Goal: Task Accomplishment & Management: Complete application form

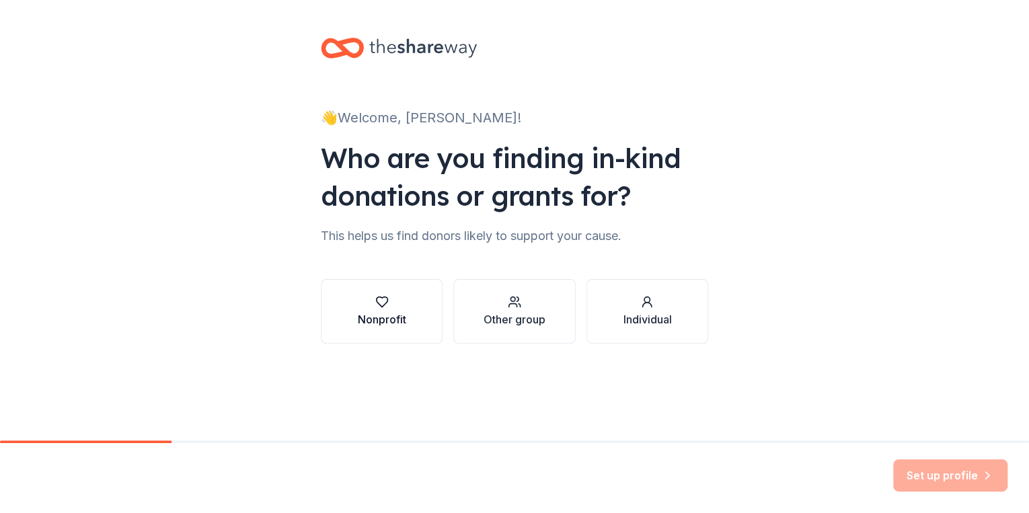
click at [401, 320] on div "Nonprofit" at bounding box center [382, 320] width 48 height 16
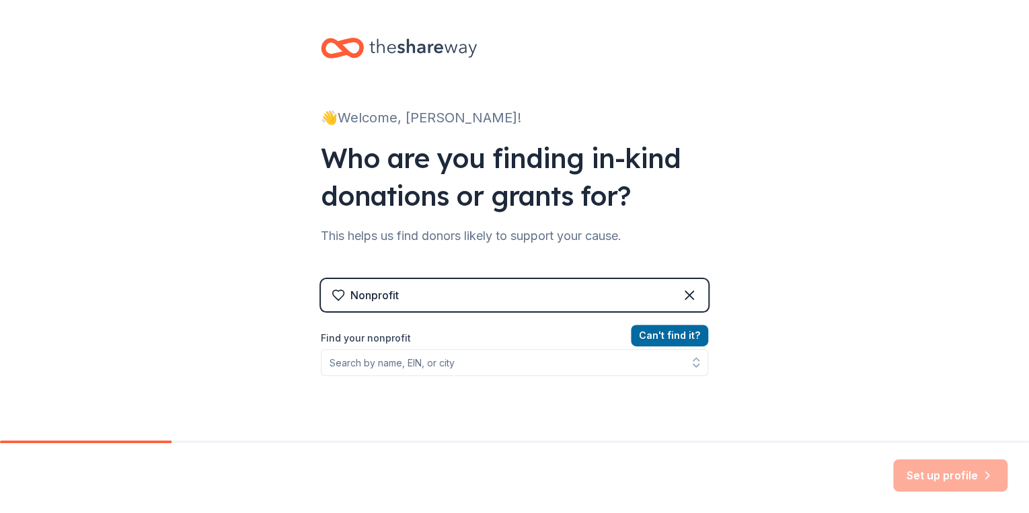
click at [400, 290] on div "Nonprofit" at bounding box center [515, 295] width 388 height 32
click at [376, 301] on div "Nonprofit" at bounding box center [375, 295] width 48 height 16
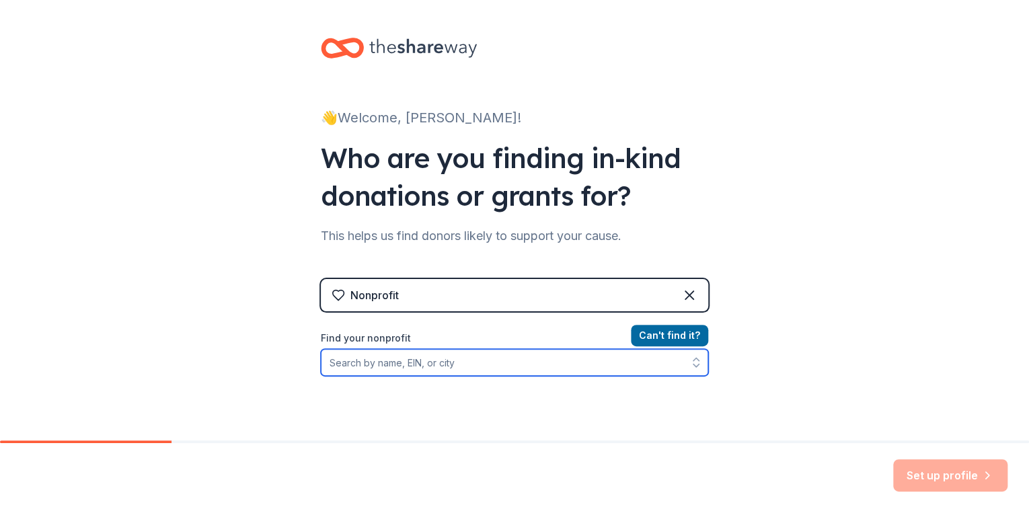
click at [422, 363] on input "Find your nonprofit" at bounding box center [515, 362] width 388 height 27
type input "dag"
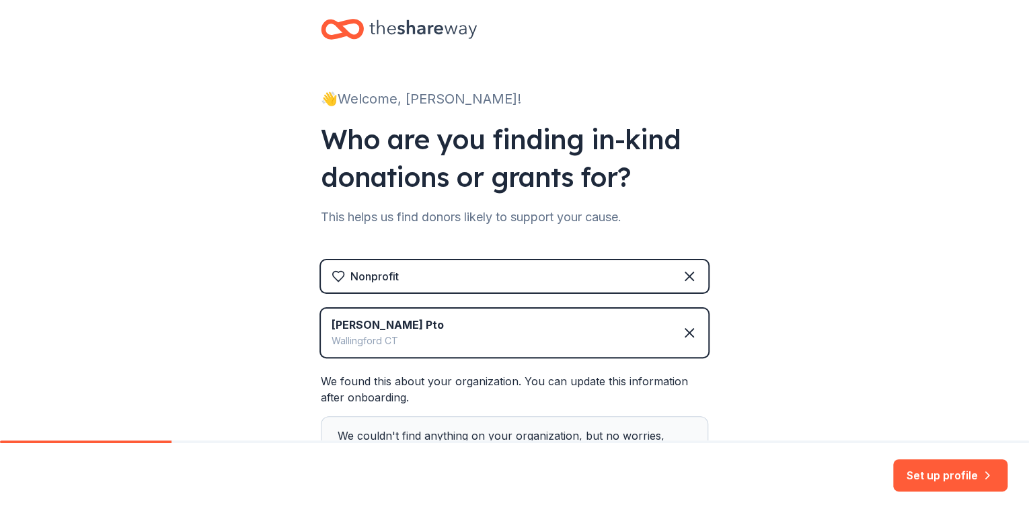
scroll to position [110, 0]
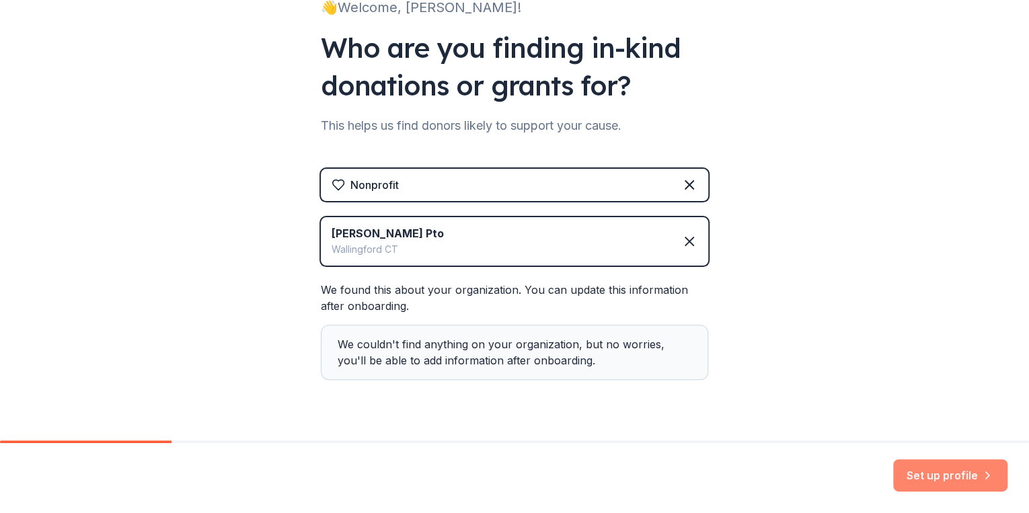
click at [949, 473] on button "Set up profile" at bounding box center [951, 476] width 114 height 32
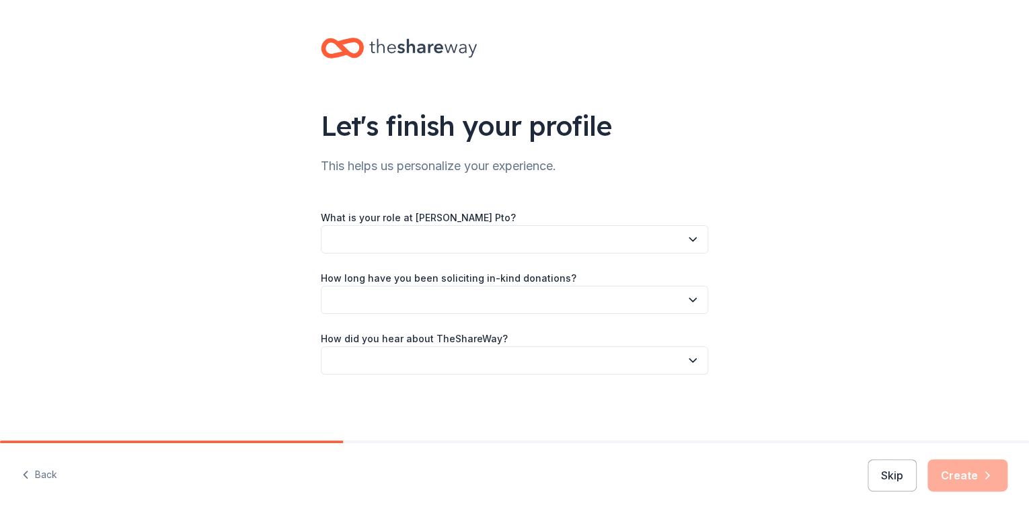
click at [438, 235] on button "button" at bounding box center [515, 239] width 388 height 28
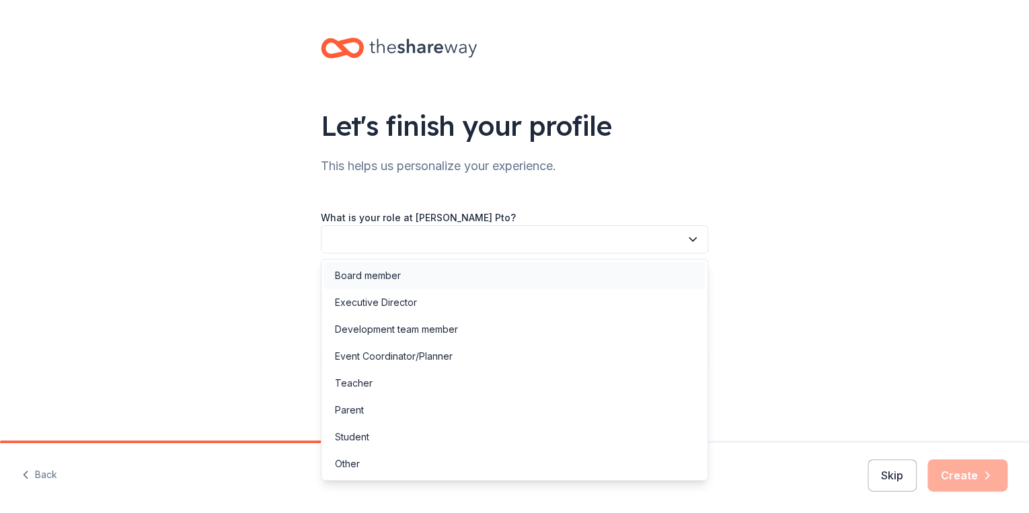
click at [411, 270] on div "Board member" at bounding box center [514, 275] width 381 height 27
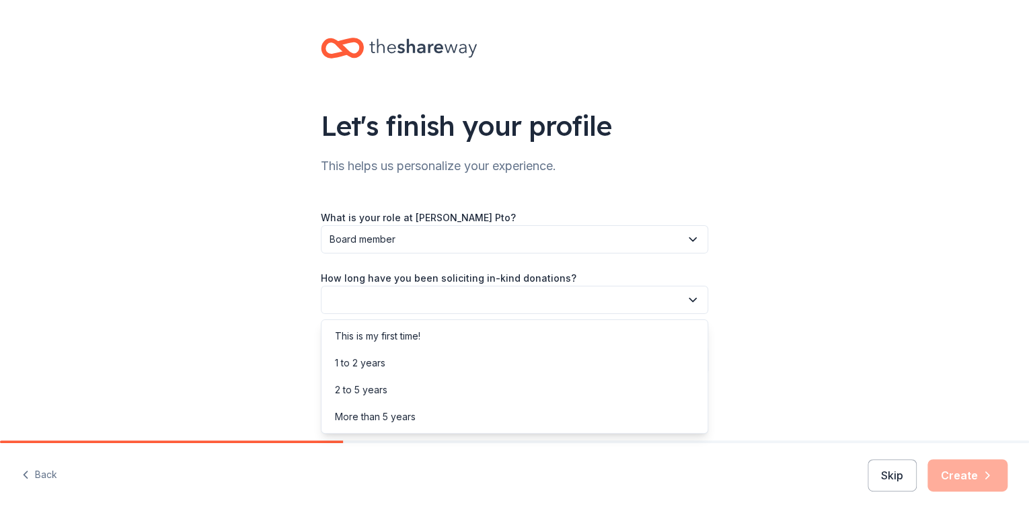
click at [400, 301] on button "button" at bounding box center [515, 300] width 388 height 28
click at [406, 336] on div "This is my first time!" at bounding box center [377, 336] width 85 height 16
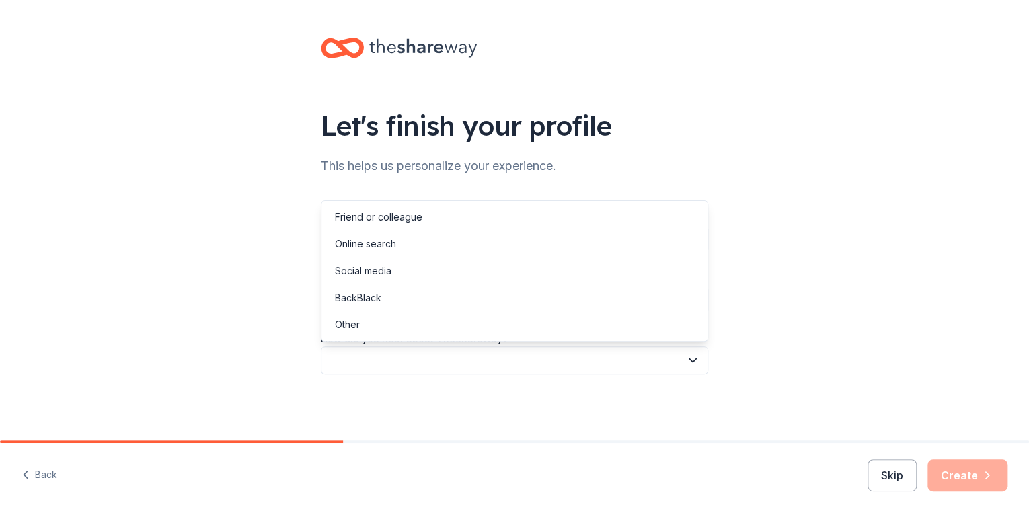
click at [412, 362] on button "button" at bounding box center [515, 361] width 388 height 28
click at [379, 243] on div "Online search" at bounding box center [365, 244] width 61 height 16
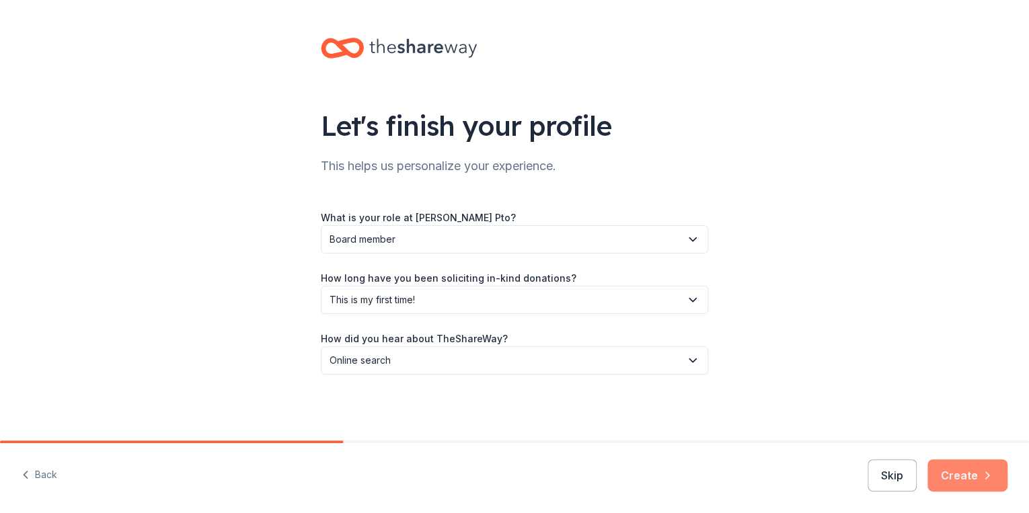
click at [964, 476] on button "Create" at bounding box center [968, 476] width 80 height 32
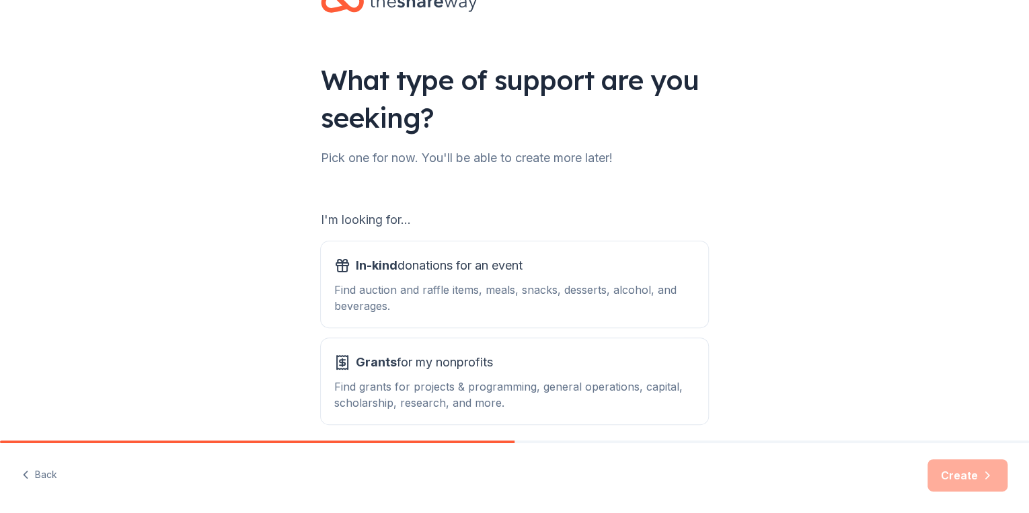
scroll to position [102, 0]
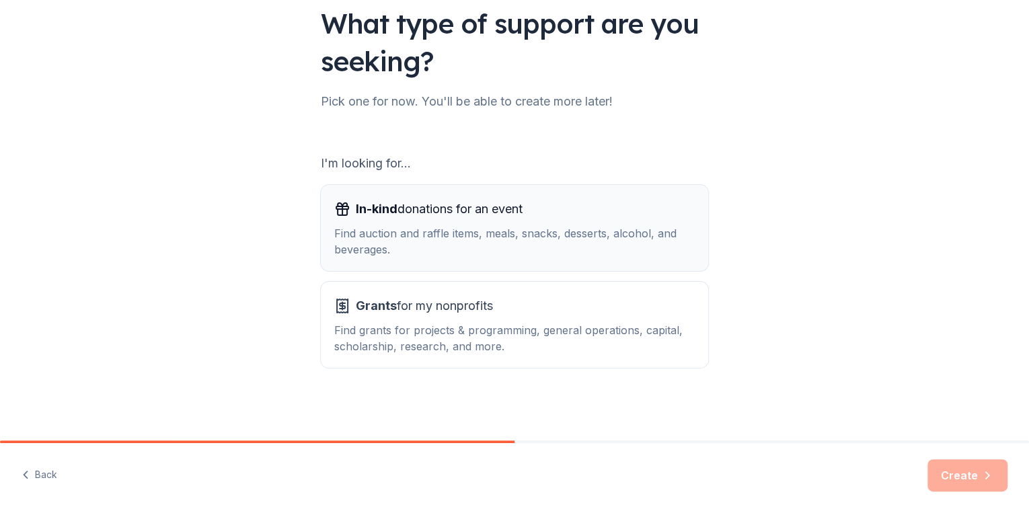
click at [495, 229] on div "Find auction and raffle items, meals, snacks, desserts, alcohol, and beverages." at bounding box center [514, 241] width 361 height 32
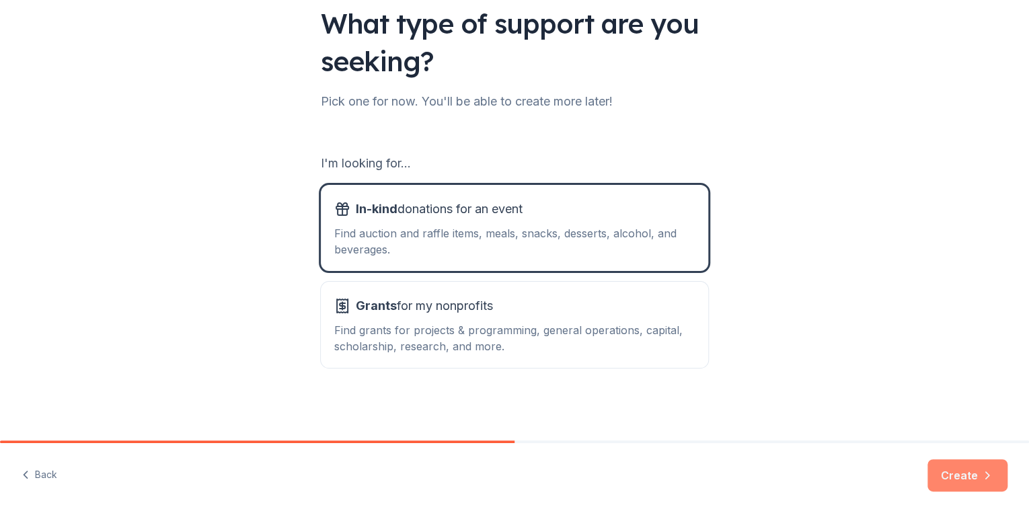
click at [950, 468] on button "Create" at bounding box center [968, 476] width 80 height 32
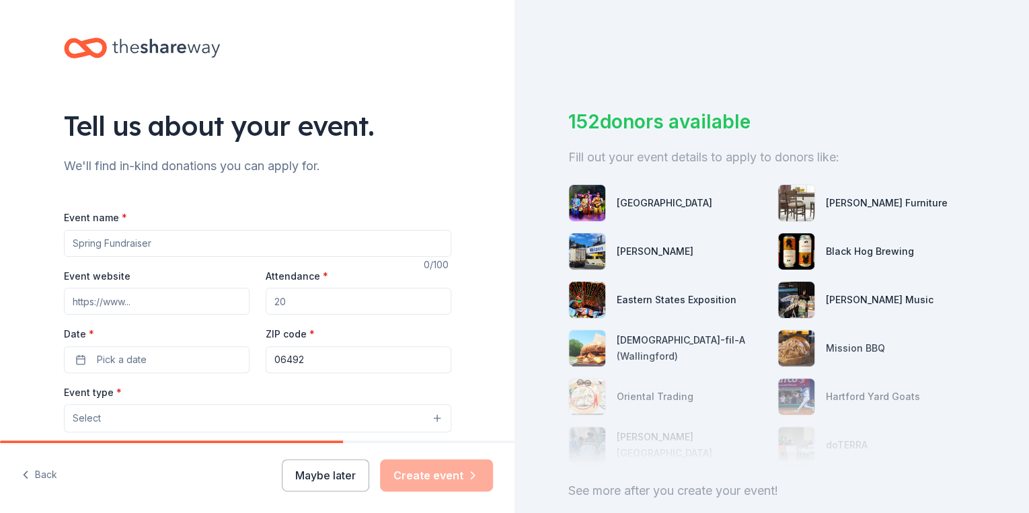
click at [104, 419] on button "Select" at bounding box center [258, 418] width 388 height 28
click at [431, 416] on button "Select" at bounding box center [258, 418] width 388 height 28
click at [87, 236] on input "Event name *" at bounding box center [258, 243] width 388 height 27
drag, startPoint x: 221, startPoint y: 255, endPoint x: -3, endPoint y: 223, distance: 225.7
click at [0, 223] on html "Tell us about your event. We'll find in-kind donations you can apply for. Event…" at bounding box center [514, 256] width 1029 height 513
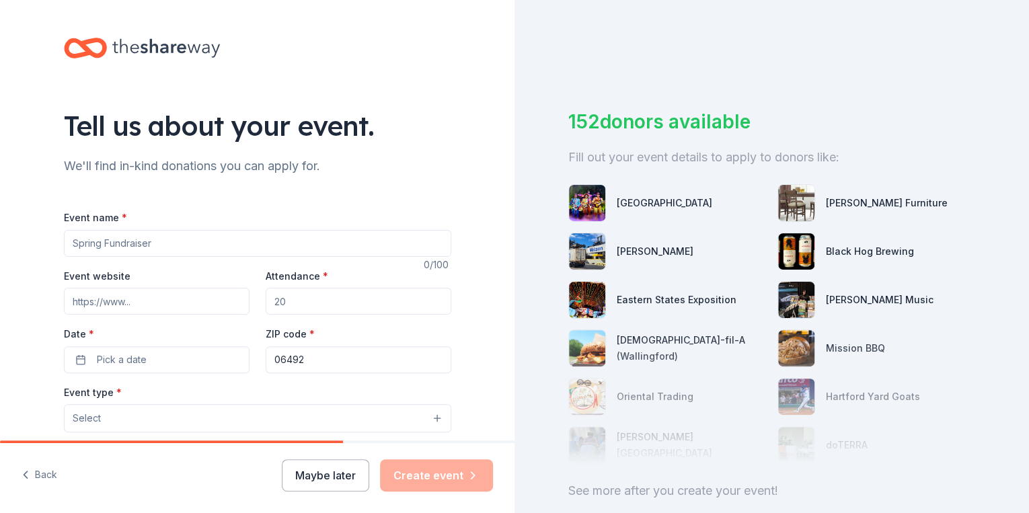
click at [139, 301] on input "Event website" at bounding box center [157, 301] width 186 height 27
drag, startPoint x: 323, startPoint y: 305, endPoint x: 225, endPoint y: 300, distance: 97.7
click at [225, 300] on div "Event website Attendance * Date * Pick a date ZIP code * 06492" at bounding box center [258, 321] width 388 height 106
drag, startPoint x: 266, startPoint y: 299, endPoint x: 331, endPoint y: 303, distance: 64.7
click at [331, 303] on input "Attendance *" at bounding box center [359, 301] width 186 height 27
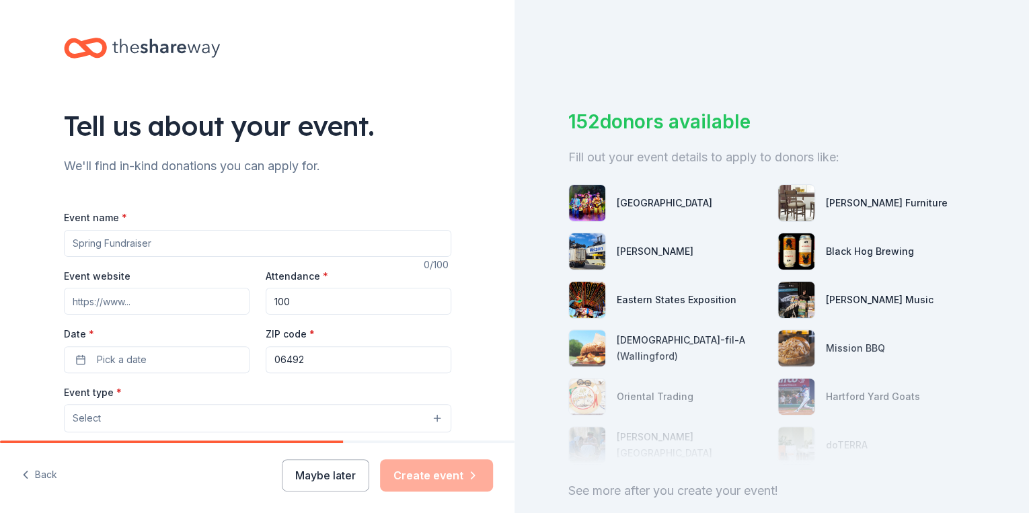
type input "100"
click at [199, 233] on input "Event name *" at bounding box center [258, 243] width 388 height 27
type input "Teacher Appreciation Lunch"
click at [105, 366] on span "Pick a date" at bounding box center [122, 360] width 50 height 16
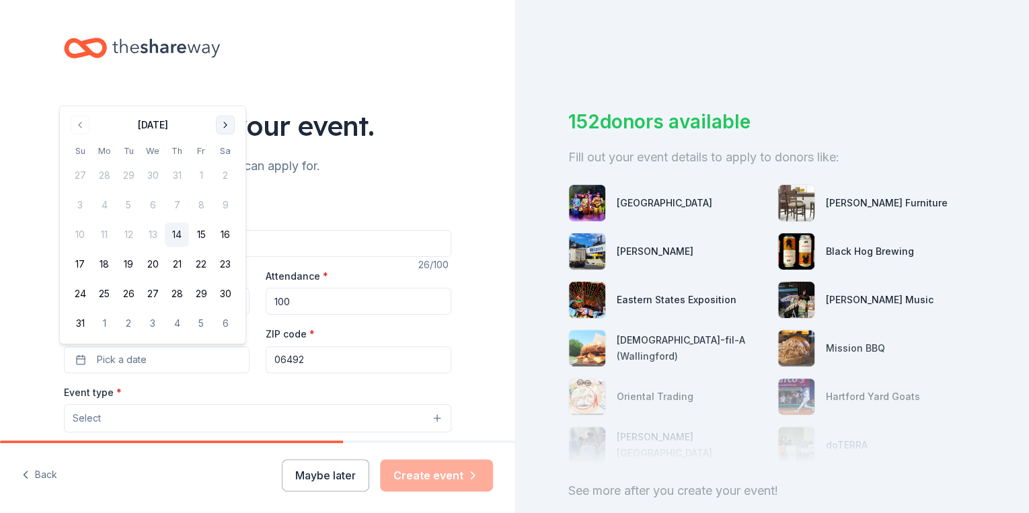
click at [227, 125] on button "Go to next month" at bounding box center [225, 125] width 19 height 19
click at [225, 156] on button "Go to next month" at bounding box center [225, 154] width 19 height 19
click at [75, 152] on button "Go to previous month" at bounding box center [80, 154] width 19 height 19
click at [227, 152] on button "Go to next month" at bounding box center [225, 154] width 19 height 19
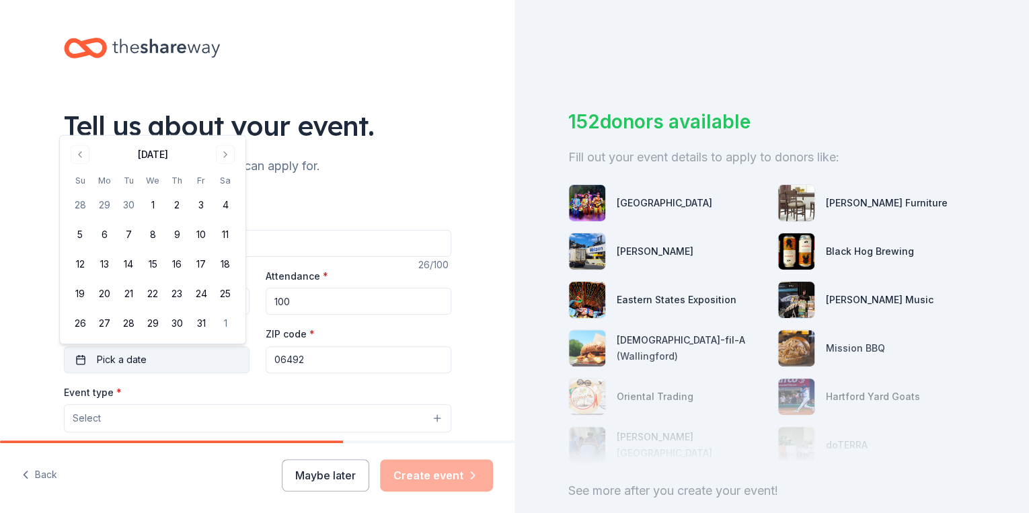
click at [113, 363] on span "Pick a date" at bounding box center [122, 360] width 50 height 16
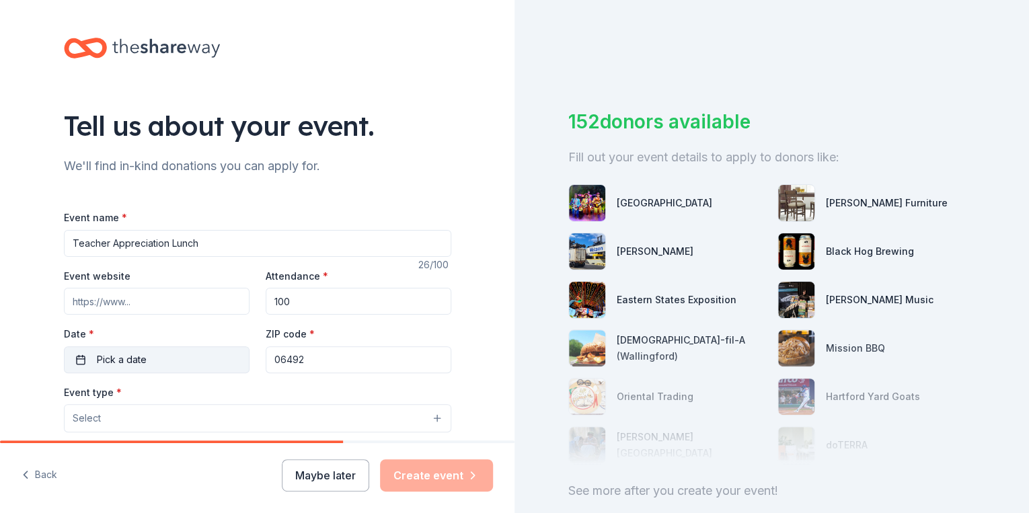
click at [113, 363] on span "Pick a date" at bounding box center [122, 360] width 50 height 16
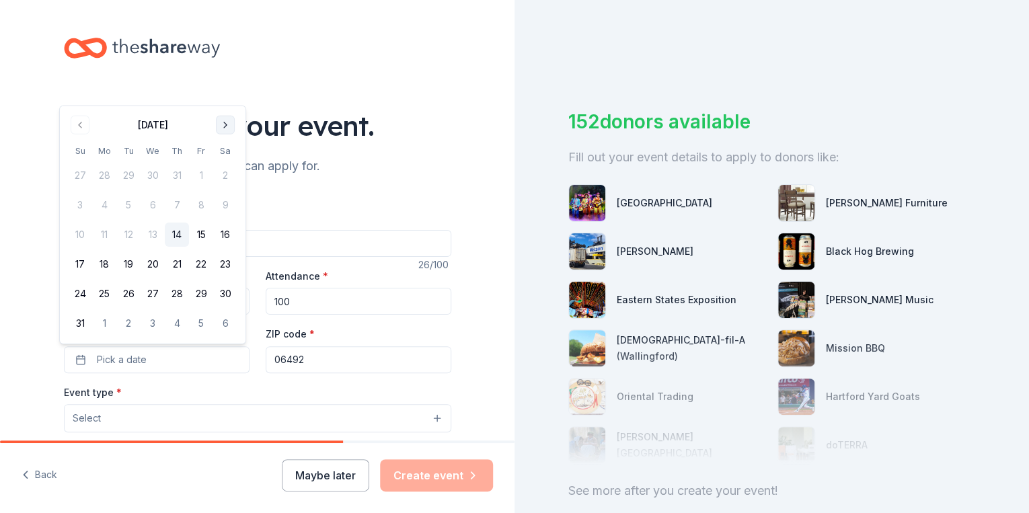
click at [222, 126] on button "Go to next month" at bounding box center [225, 125] width 19 height 19
click at [231, 156] on button "Go to next month" at bounding box center [225, 154] width 19 height 19
click at [105, 260] on button "13" at bounding box center [104, 264] width 24 height 24
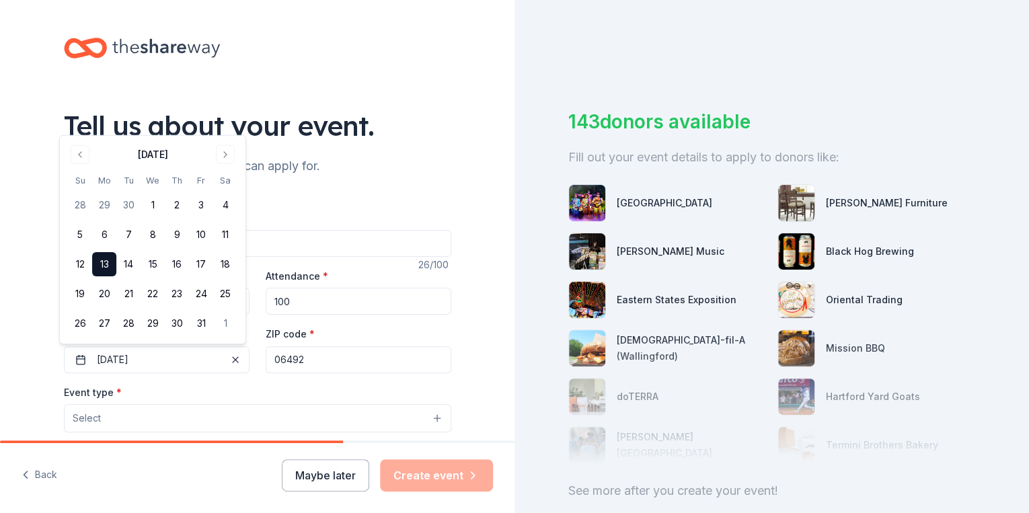
scroll to position [83, 0]
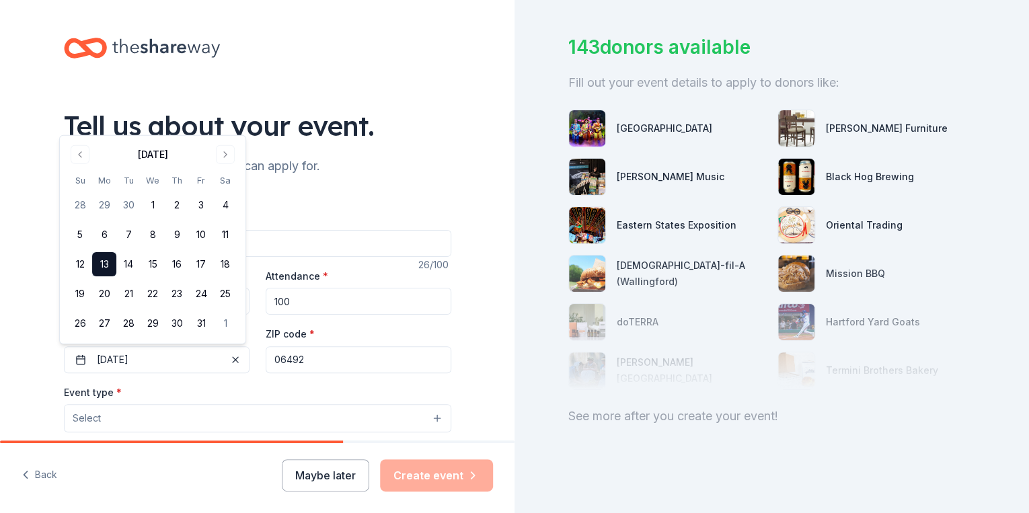
click at [110, 422] on button "Select" at bounding box center [258, 418] width 388 height 28
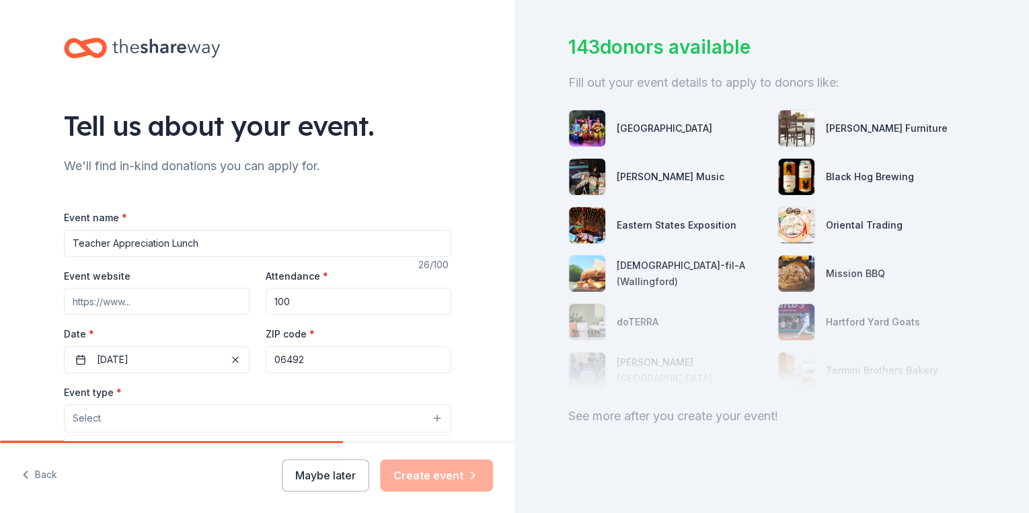
click at [96, 423] on span "Select" at bounding box center [87, 418] width 28 height 16
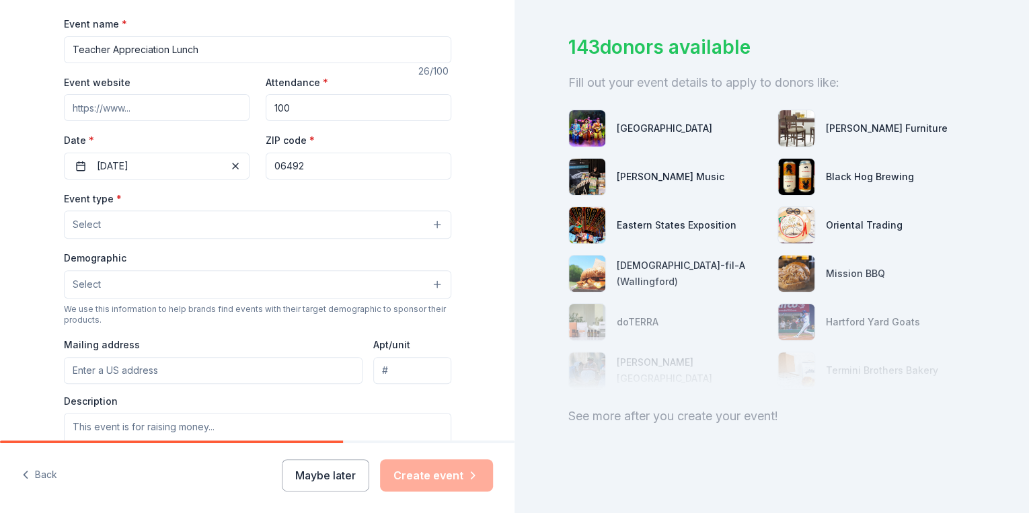
scroll to position [215, 0]
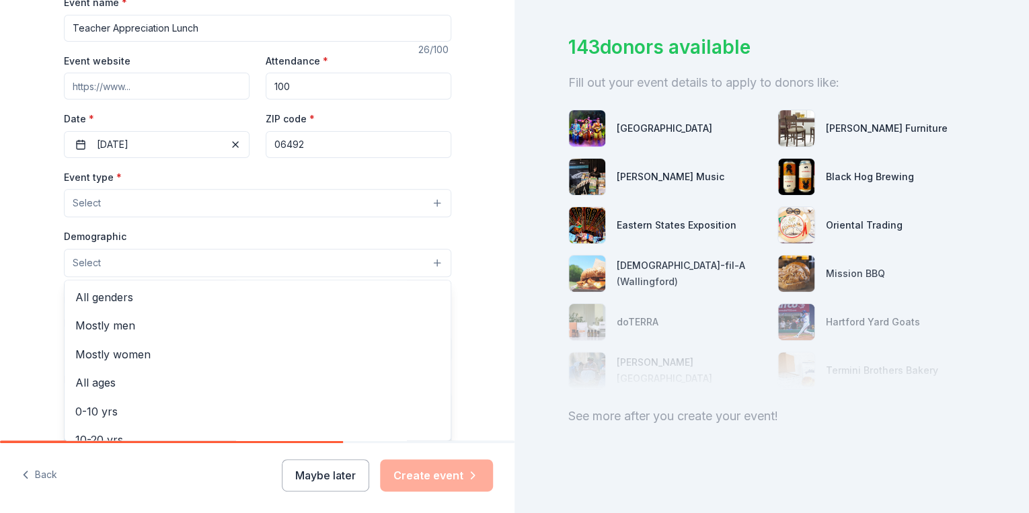
click at [89, 256] on span "Select" at bounding box center [87, 263] width 28 height 16
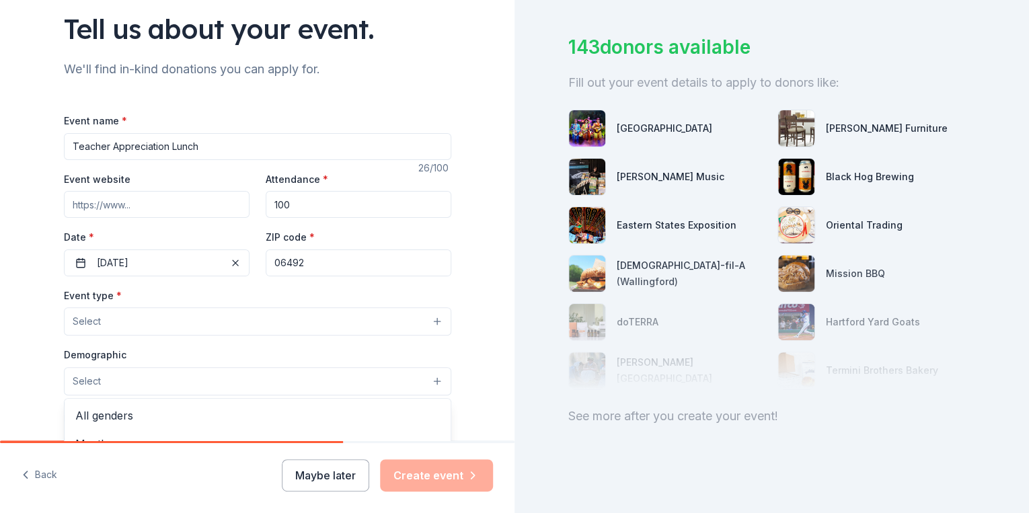
scroll to position [78, 0]
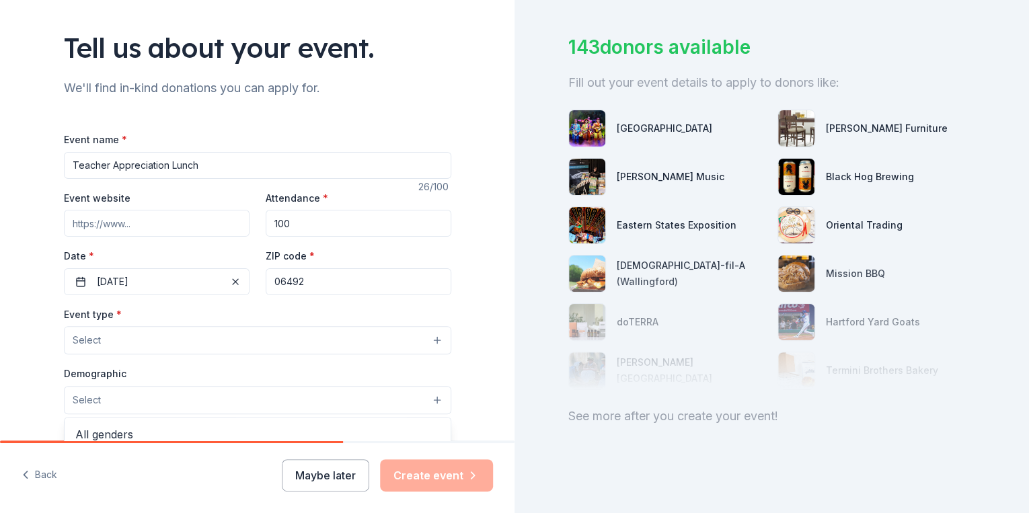
click at [172, 286] on div "Event name * Teacher Appreciation Lunch 26 /100 Event website Attendance * 100 …" at bounding box center [258, 442] width 388 height 622
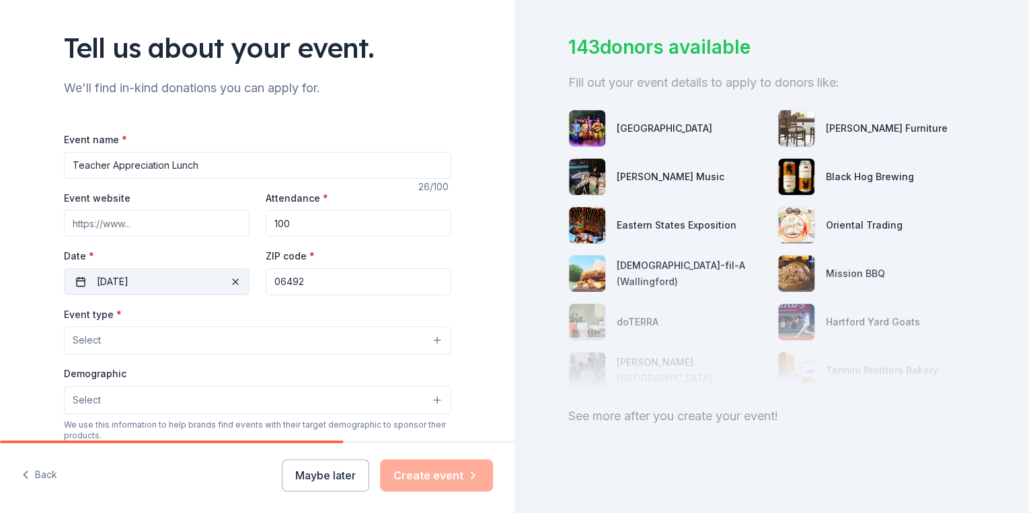
click at [233, 279] on span "button" at bounding box center [235, 282] width 16 height 16
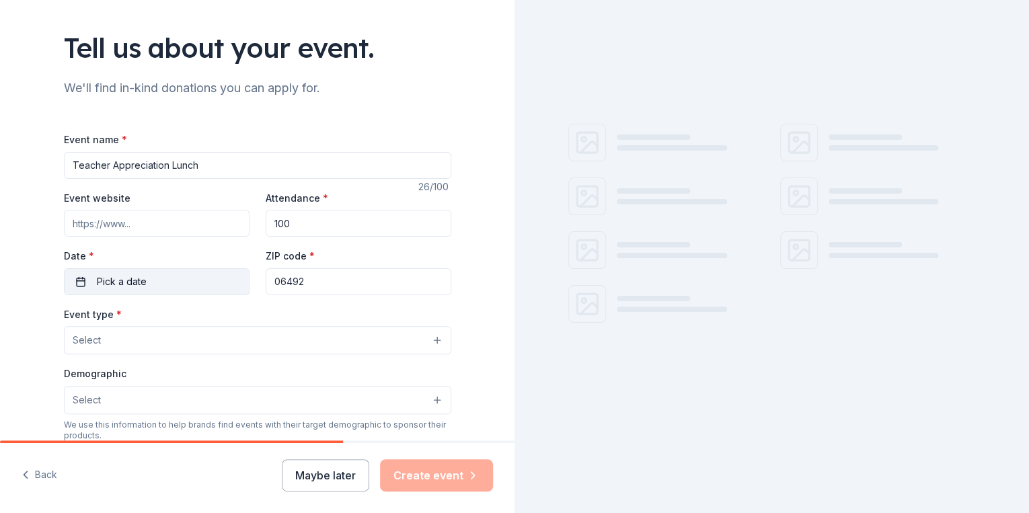
scroll to position [0, 0]
click at [141, 275] on span "Pick a date" at bounding box center [122, 282] width 50 height 16
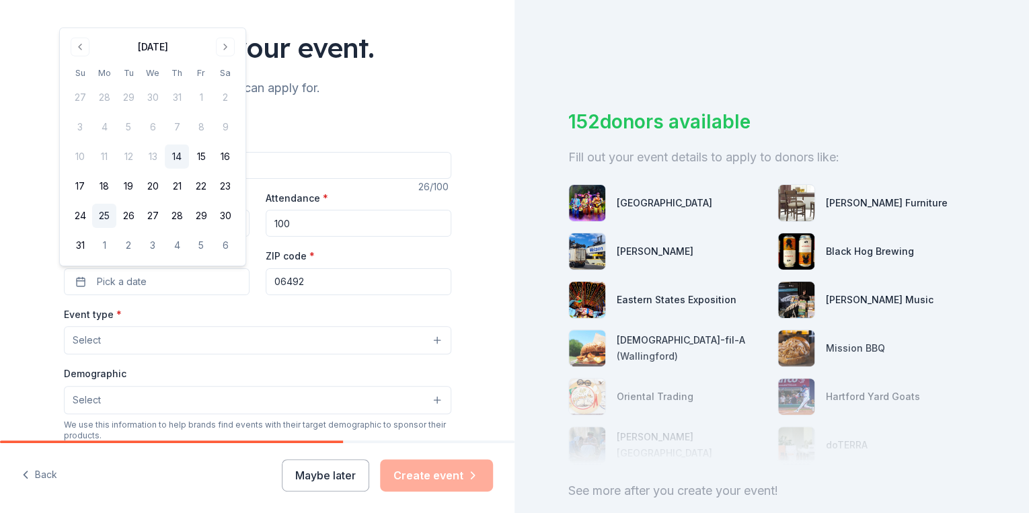
click at [100, 216] on button "25" at bounding box center [104, 216] width 24 height 24
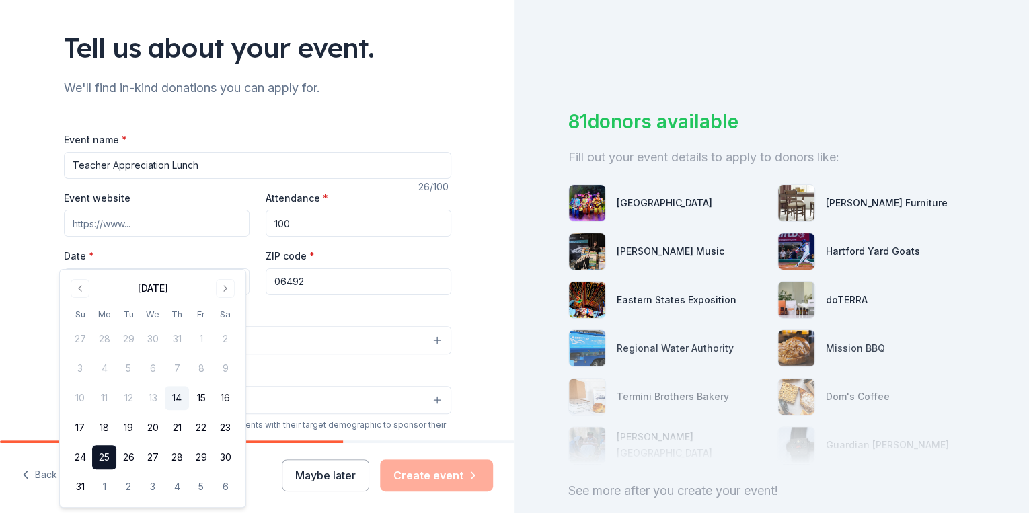
scroll to position [240, 0]
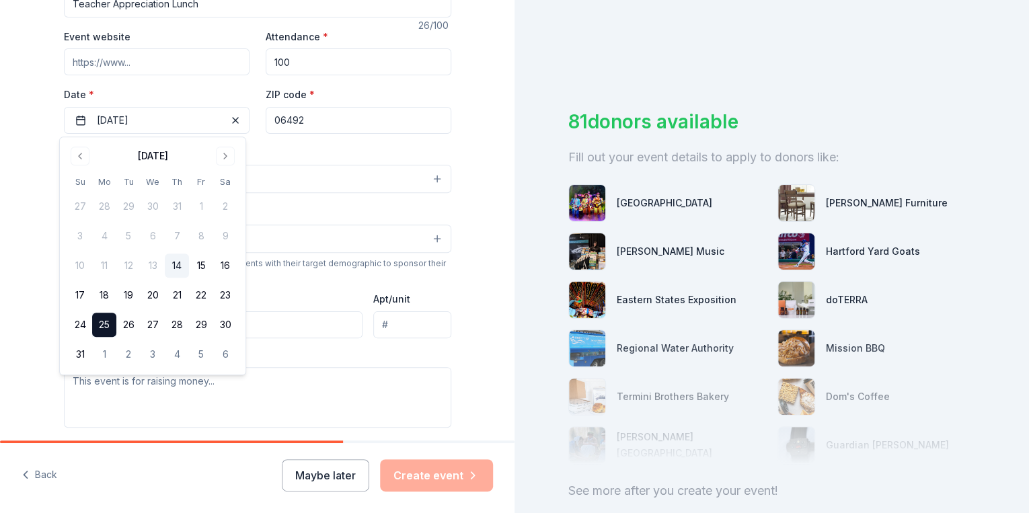
click at [504, 116] on div "Tell us about your event. We'll find in-kind donations you can apply for. Event…" at bounding box center [257, 208] width 515 height 896
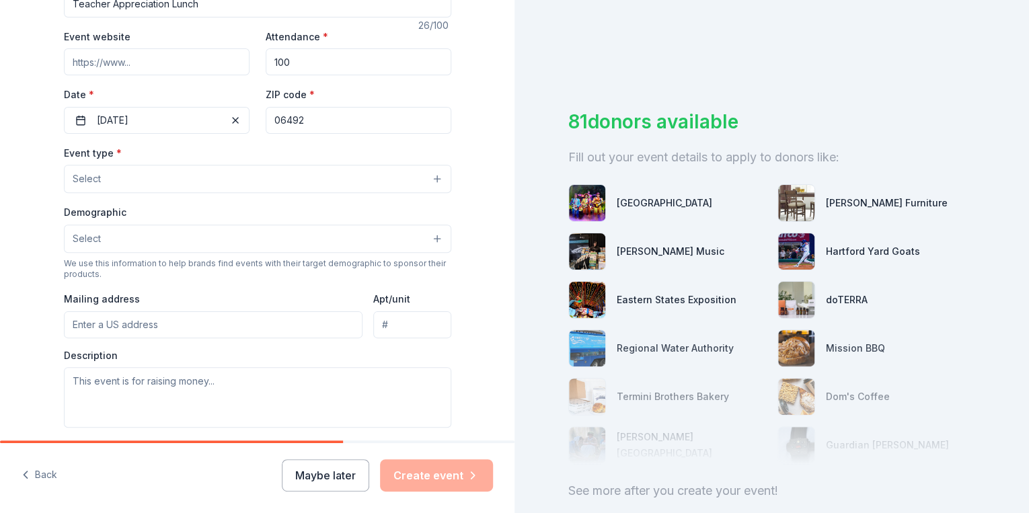
click at [97, 178] on button "Select" at bounding box center [258, 179] width 388 height 28
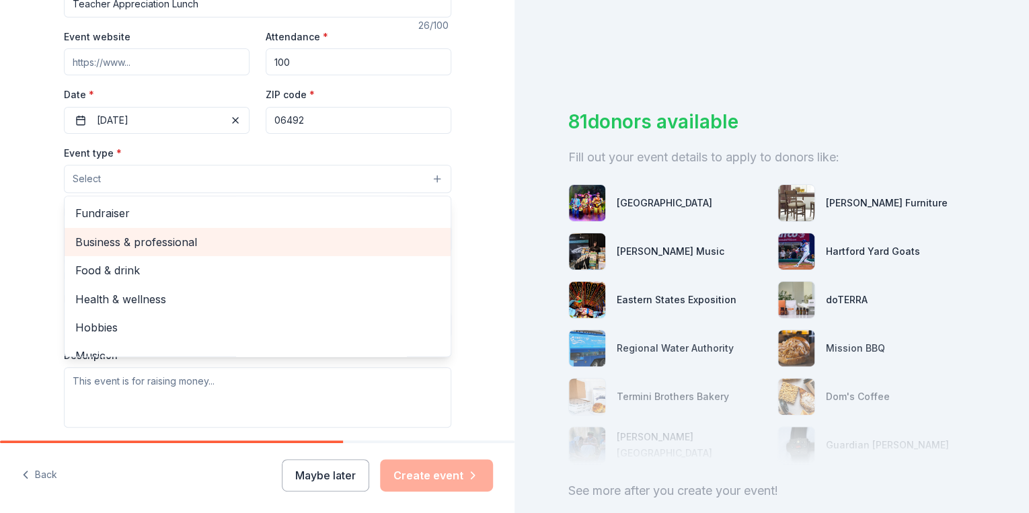
scroll to position [44, 0]
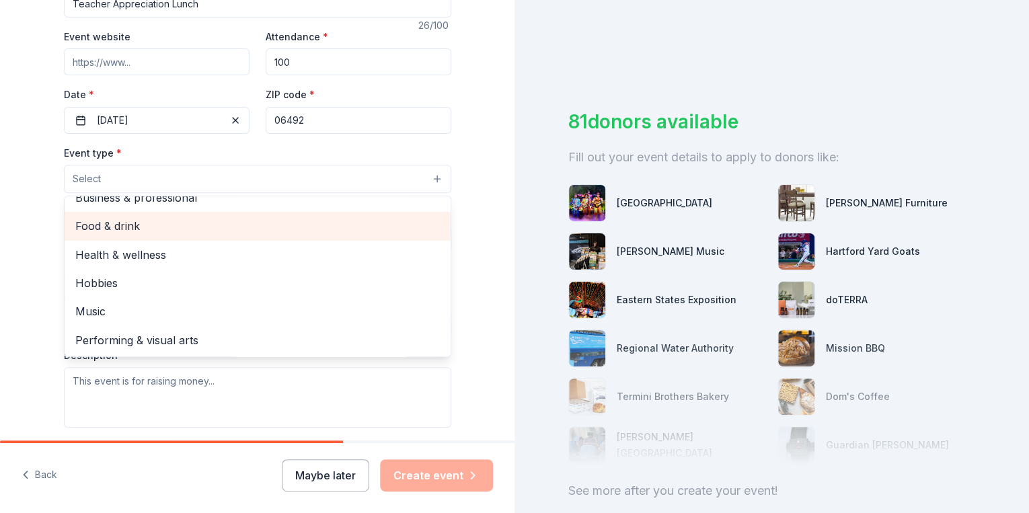
click at [110, 226] on span "Food & drink" at bounding box center [257, 225] width 365 height 17
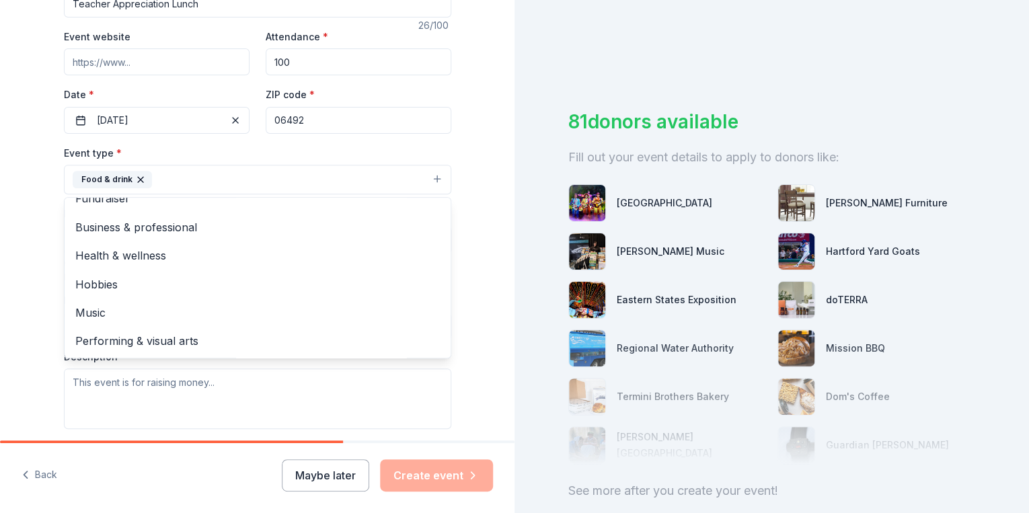
click at [30, 275] on div "Tell us about your event. We'll find in-kind donations you can apply for. Event…" at bounding box center [257, 208] width 515 height 897
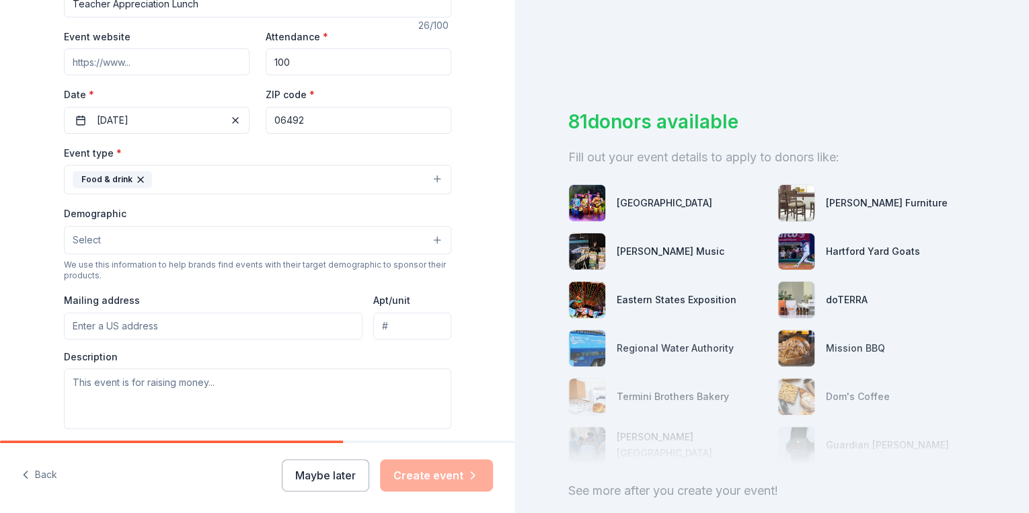
click at [198, 246] on button "Select" at bounding box center [258, 240] width 388 height 28
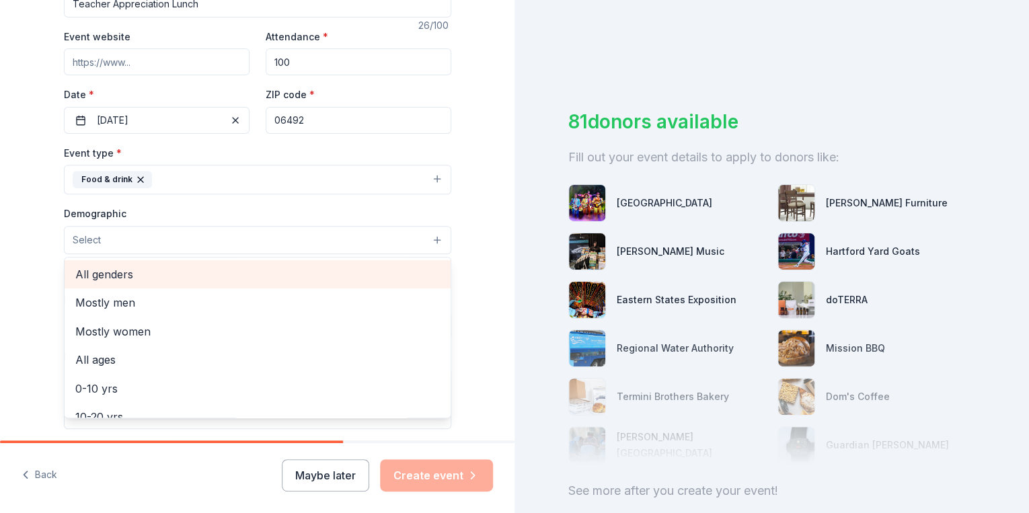
click at [119, 277] on span "All genders" at bounding box center [257, 274] width 365 height 17
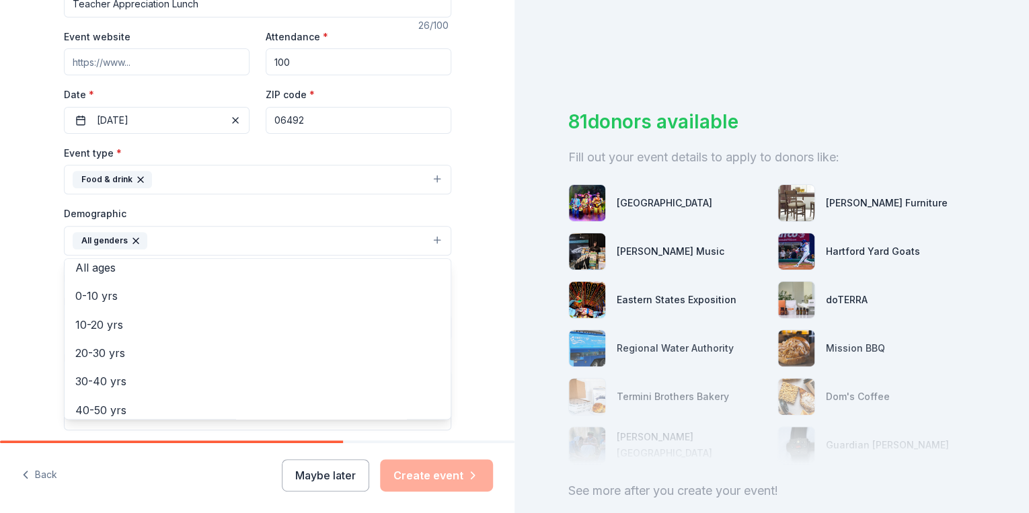
scroll to position [161, 0]
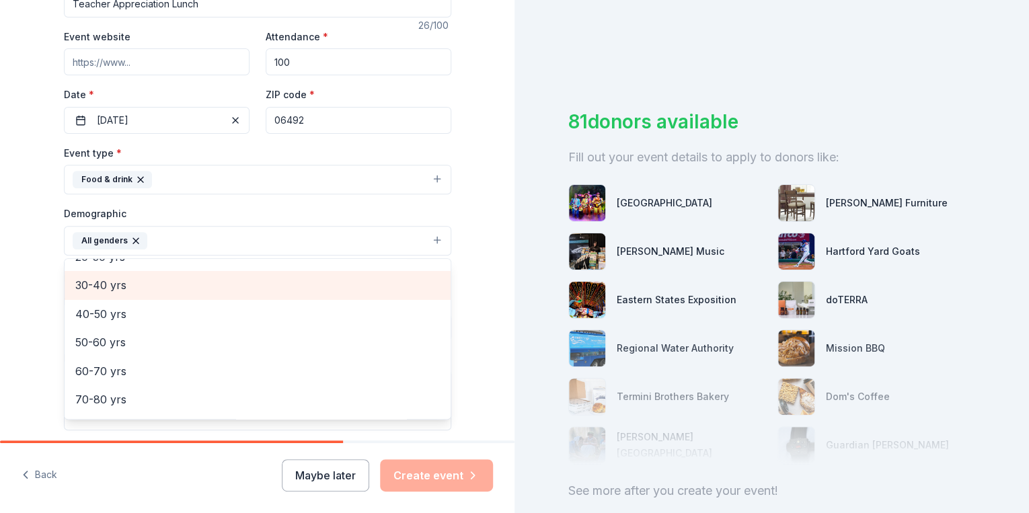
click at [108, 277] on span "30-40 yrs" at bounding box center [257, 285] width 365 height 17
click at [94, 282] on span "40-50 yrs" at bounding box center [257, 287] width 365 height 17
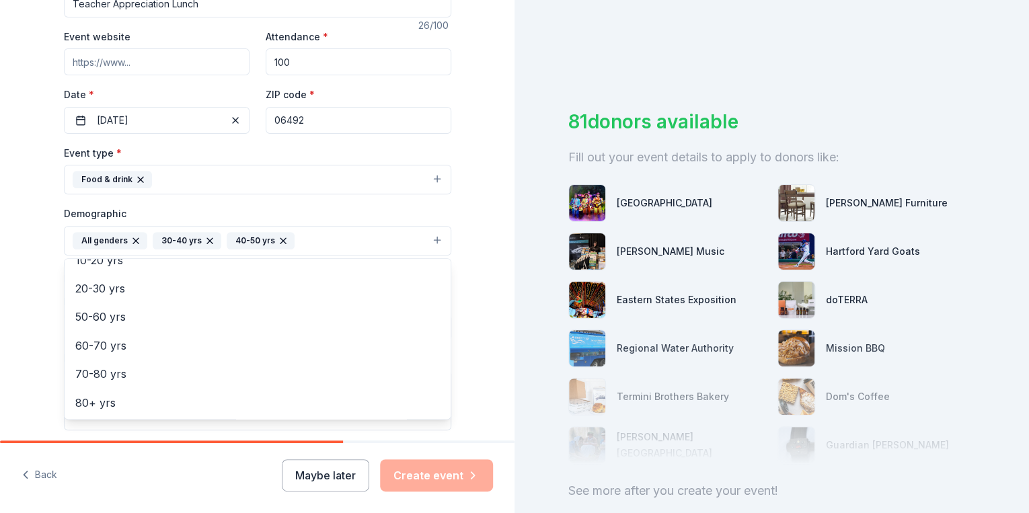
click at [26, 304] on div "Tell us about your event. We'll find in-kind donations you can apply for. Event…" at bounding box center [257, 209] width 515 height 898
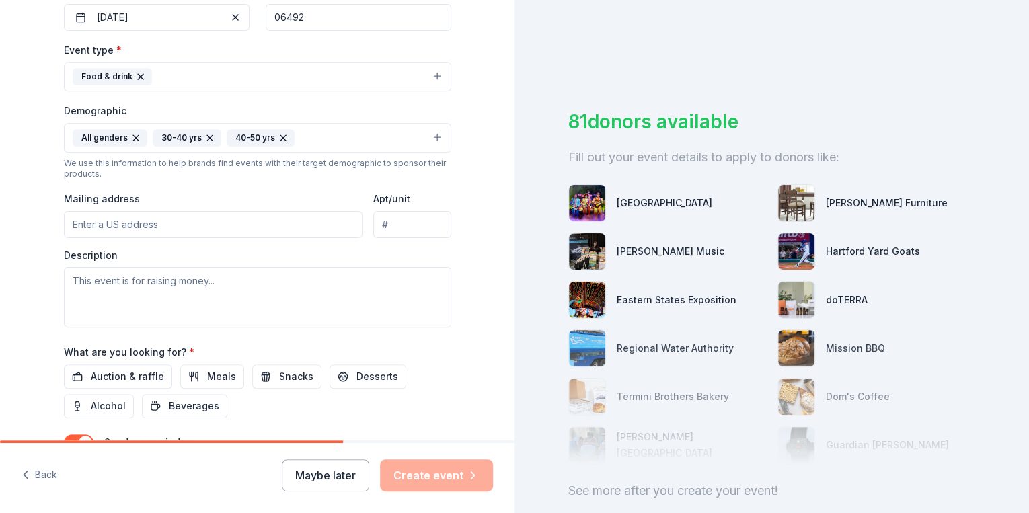
scroll to position [347, 0]
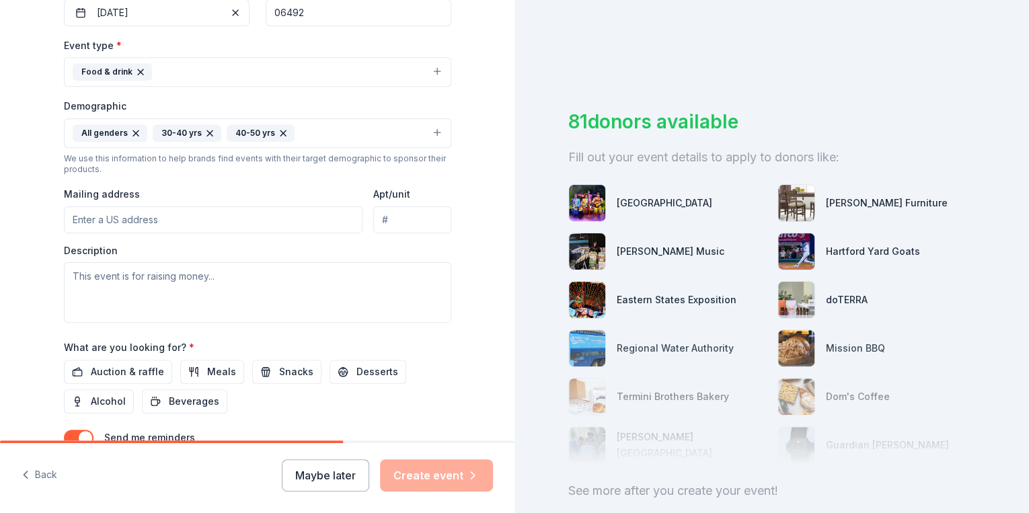
click at [170, 212] on input "Mailing address" at bounding box center [213, 220] width 299 height 27
type input "6 Harrison Road, Wallingford, CT 06492"
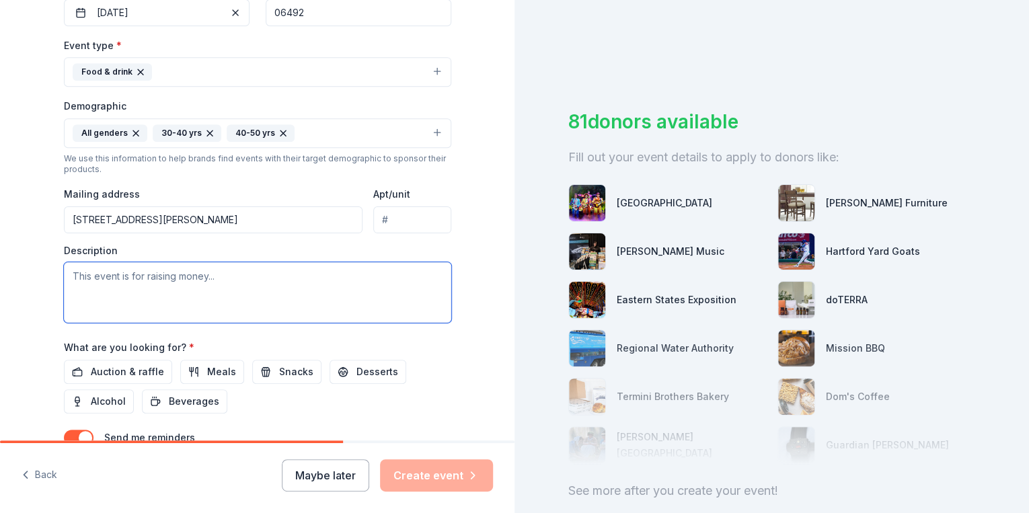
click at [154, 285] on textarea at bounding box center [258, 292] width 388 height 61
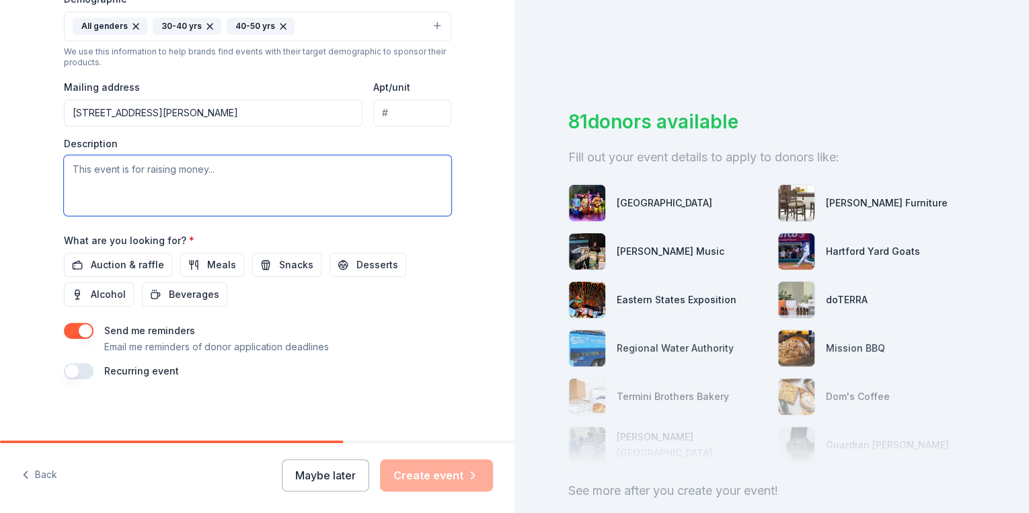
scroll to position [455, 0]
click at [207, 265] on span "Meals" at bounding box center [221, 264] width 29 height 16
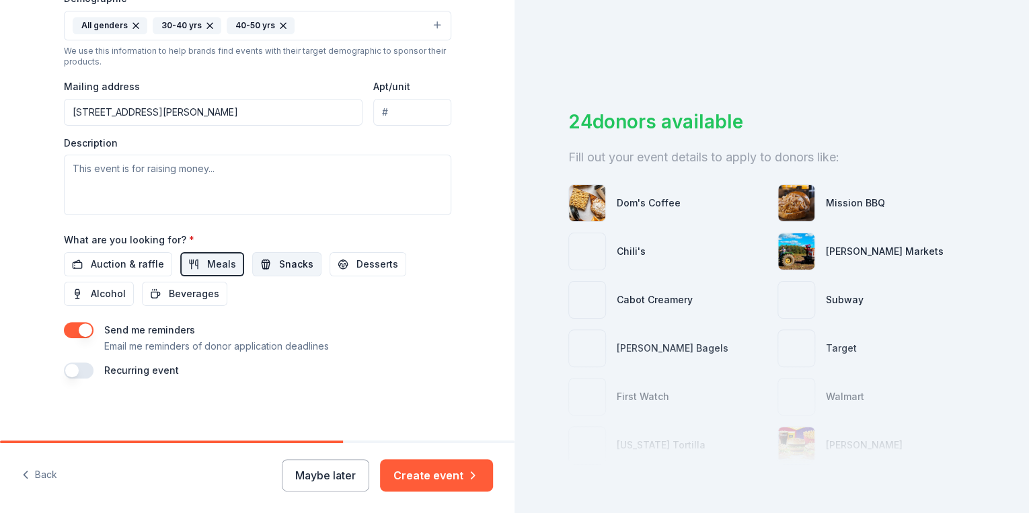
click at [285, 262] on span "Snacks" at bounding box center [296, 264] width 34 height 16
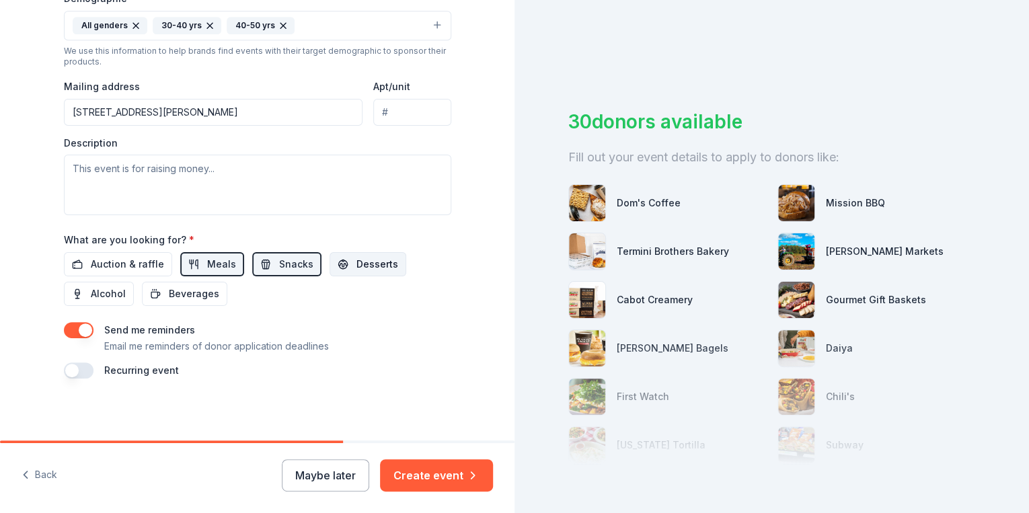
click at [357, 257] on span "Desserts" at bounding box center [378, 264] width 42 height 16
click at [218, 258] on span "Meals" at bounding box center [221, 264] width 29 height 16
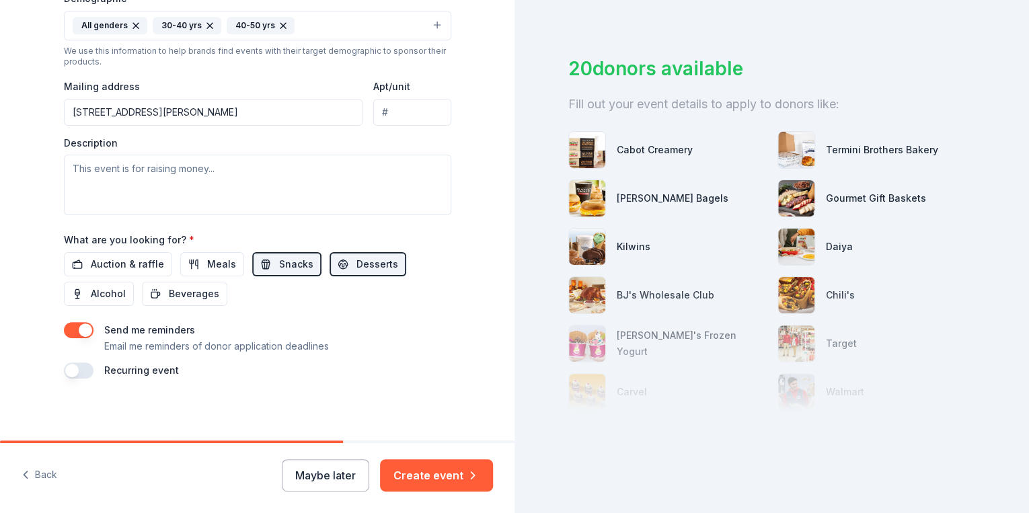
scroll to position [61, 0]
click at [188, 270] on button "Meals" at bounding box center [212, 264] width 64 height 24
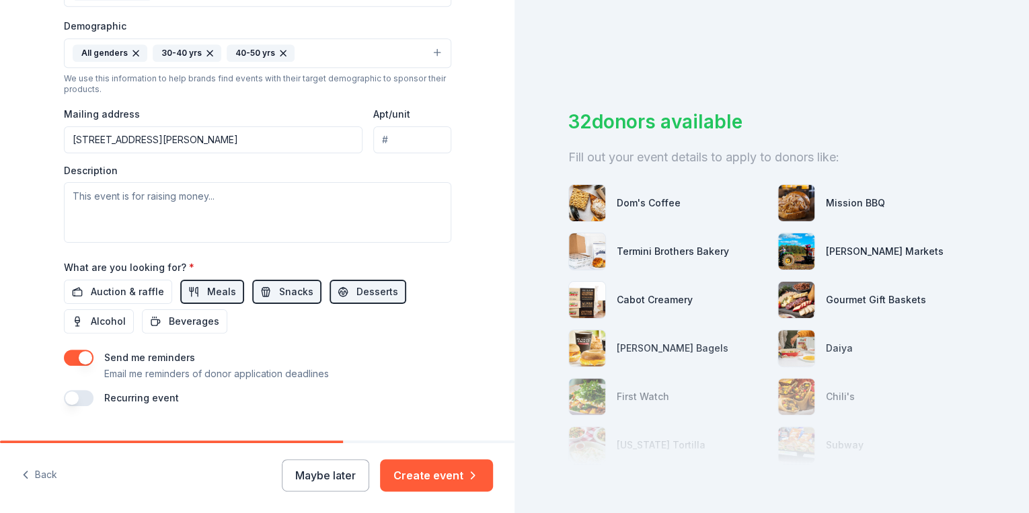
scroll to position [401, 0]
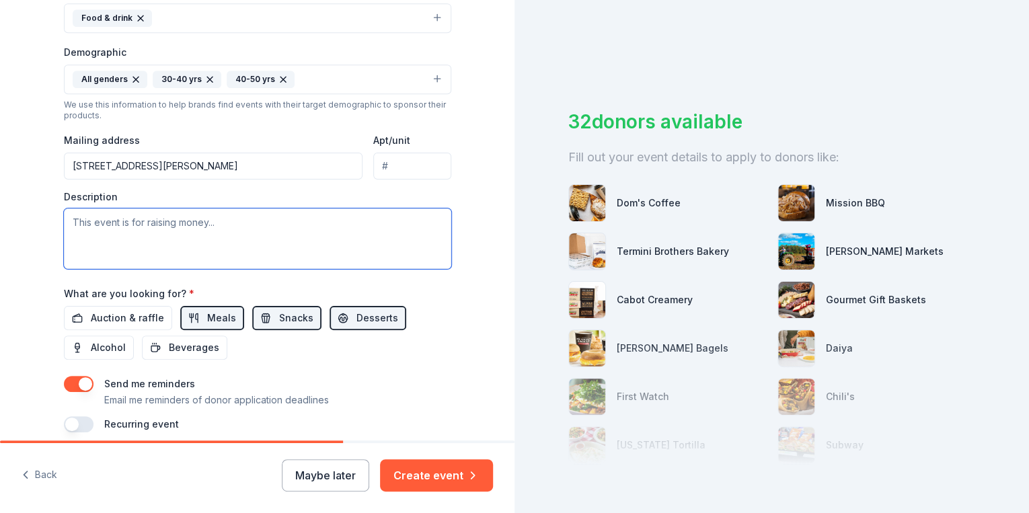
click at [143, 229] on textarea at bounding box center [258, 239] width 388 height 61
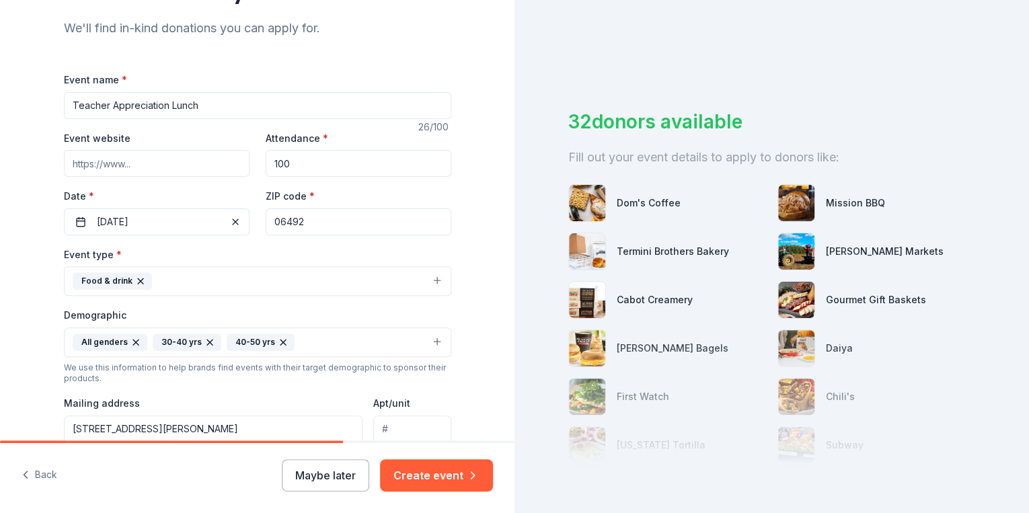
scroll to position [132, 0]
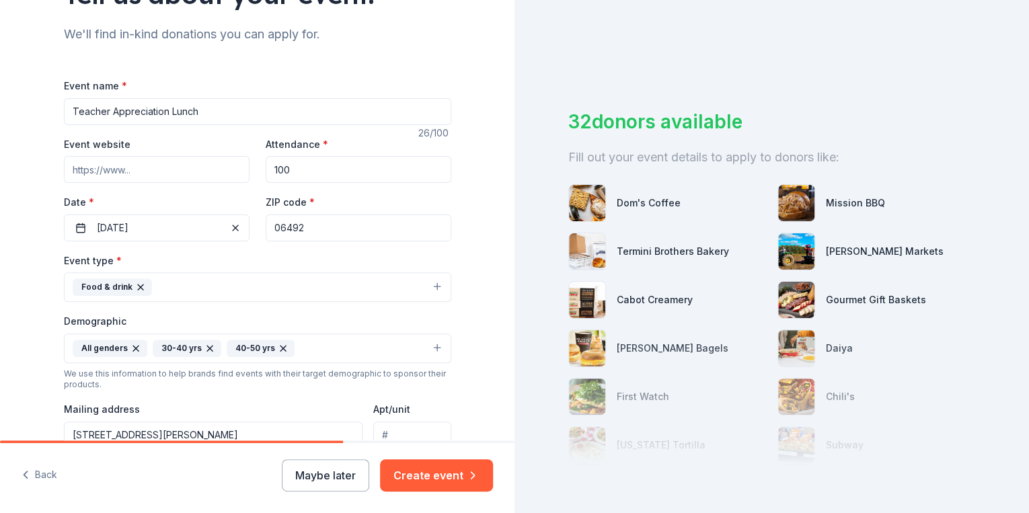
type textarea "Welcome our teachers back to school and provide them with a meal during staff d…"
drag, startPoint x: 205, startPoint y: 110, endPoint x: 166, endPoint y: 114, distance: 39.2
click at [166, 114] on input "Teacher Appreciation Lunch" at bounding box center [258, 111] width 388 height 27
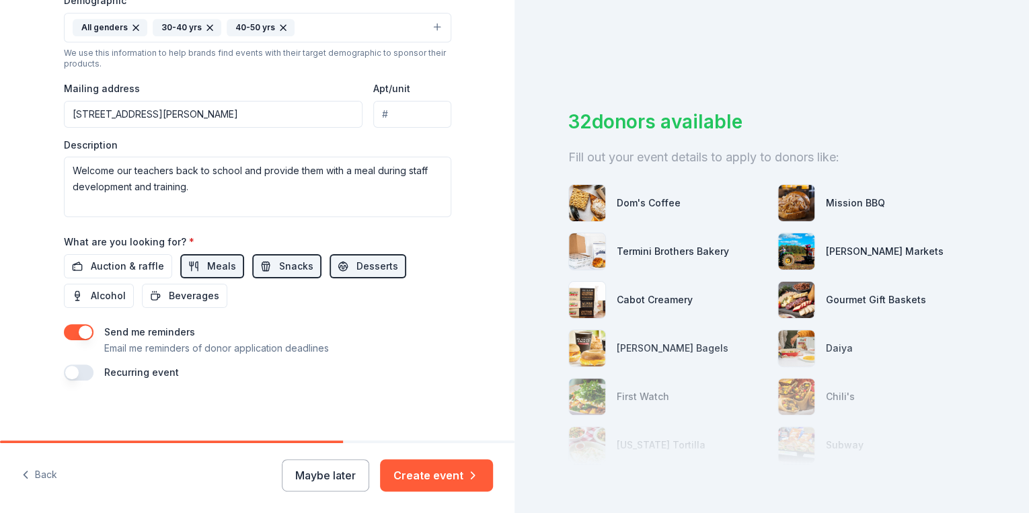
scroll to position [457, 0]
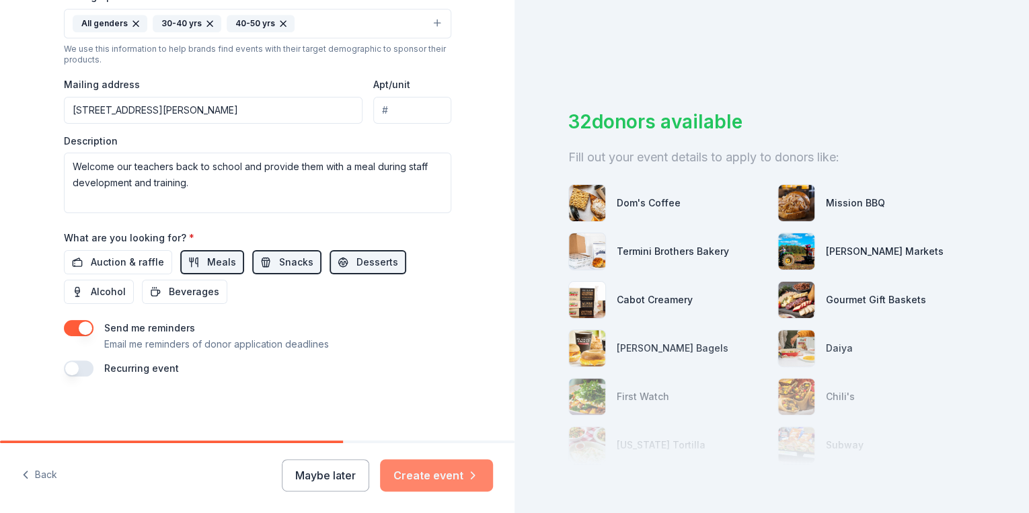
type input "Teacher Appreciation"
click at [419, 472] on button "Create event" at bounding box center [436, 476] width 113 height 32
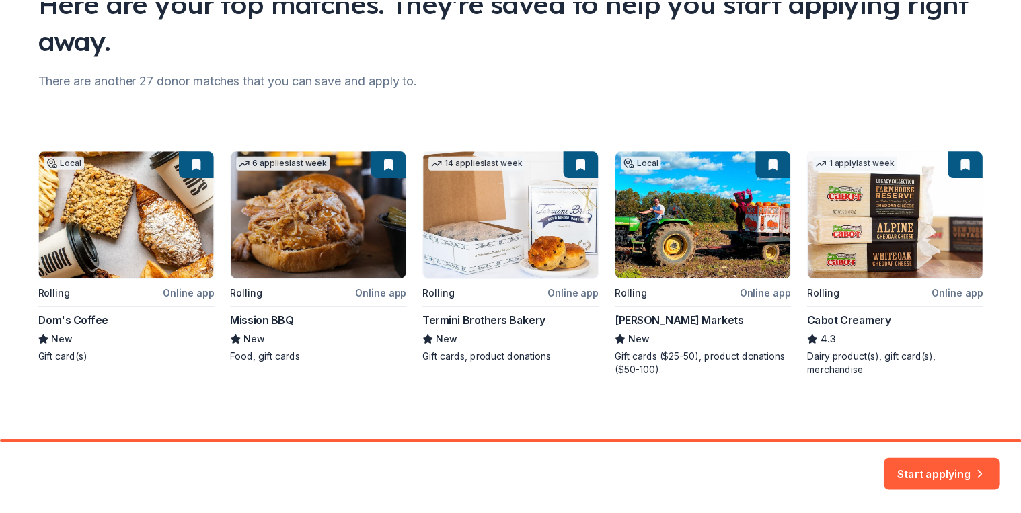
scroll to position [124, 0]
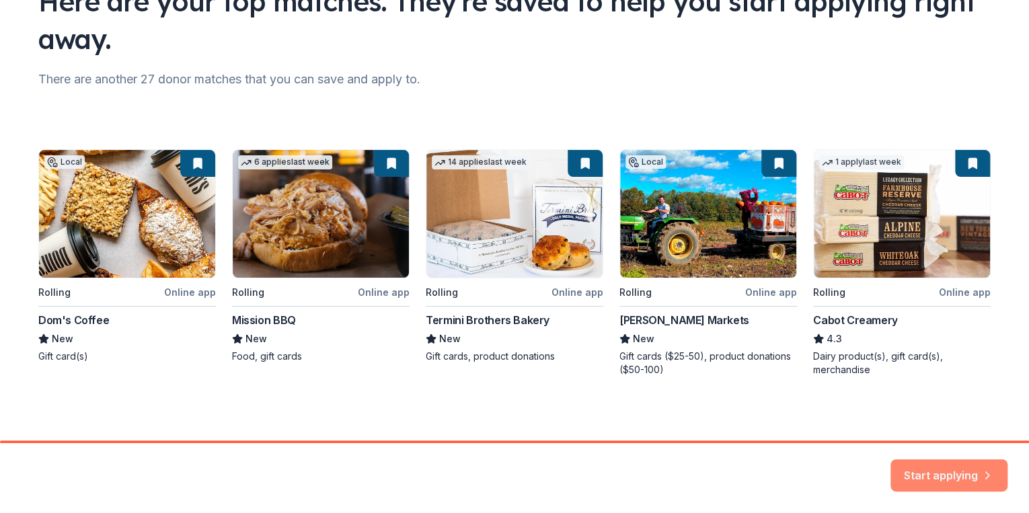
click at [931, 458] on button "Start applying" at bounding box center [949, 467] width 117 height 32
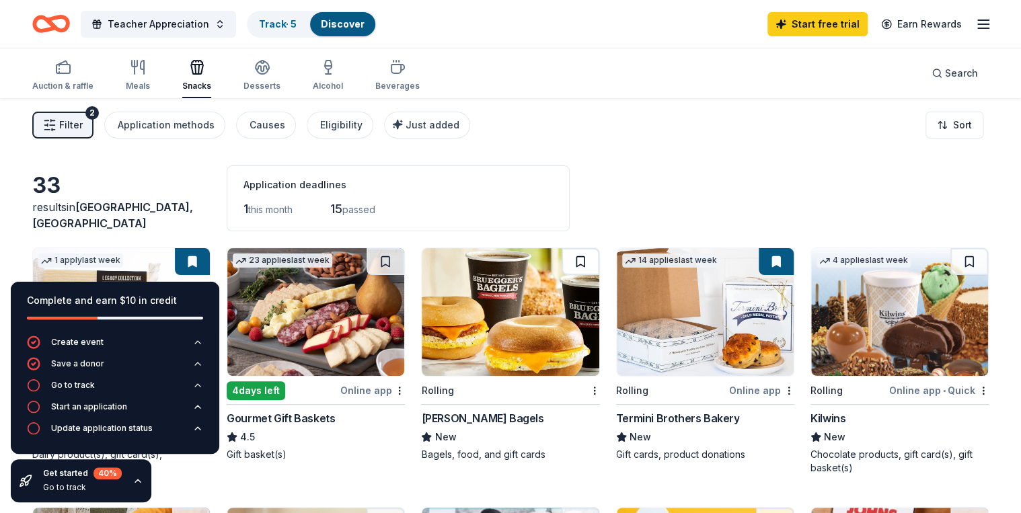
click at [577, 256] on button at bounding box center [581, 261] width 38 height 27
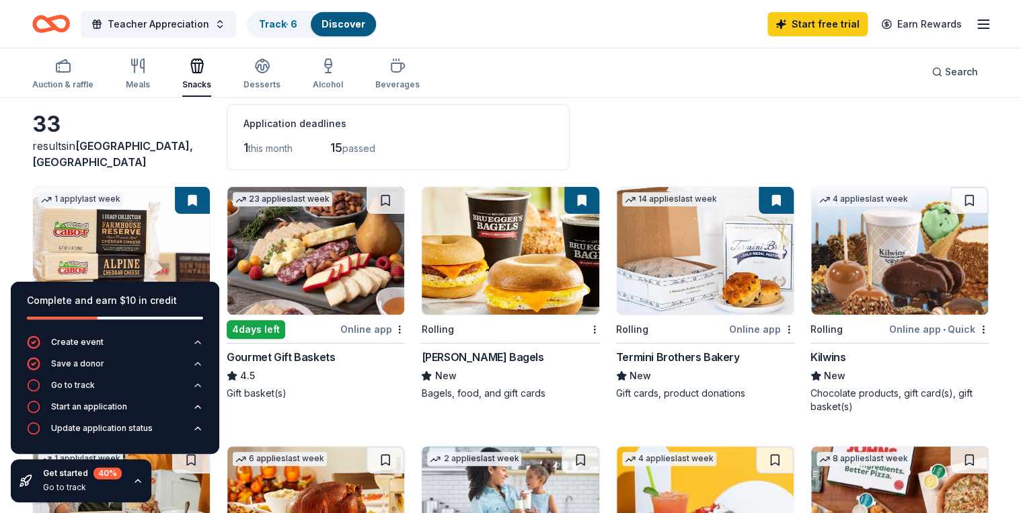
scroll to position [54, 0]
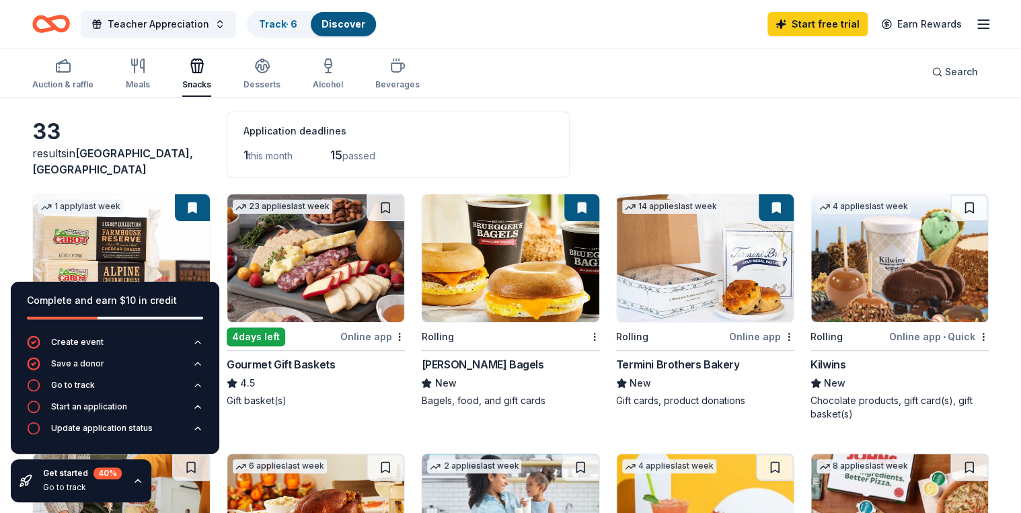
click at [457, 338] on div "Rolling" at bounding box center [502, 336] width 162 height 17
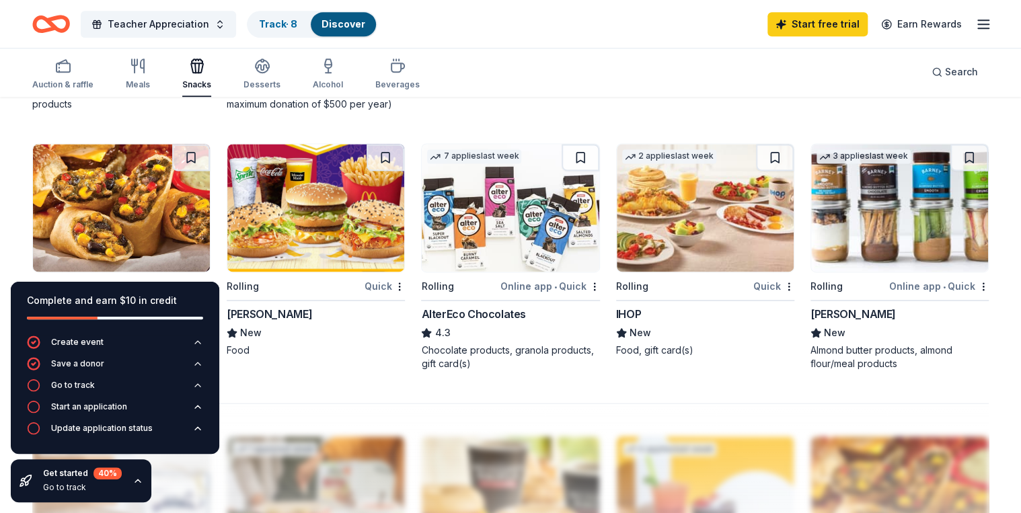
scroll to position [880, 0]
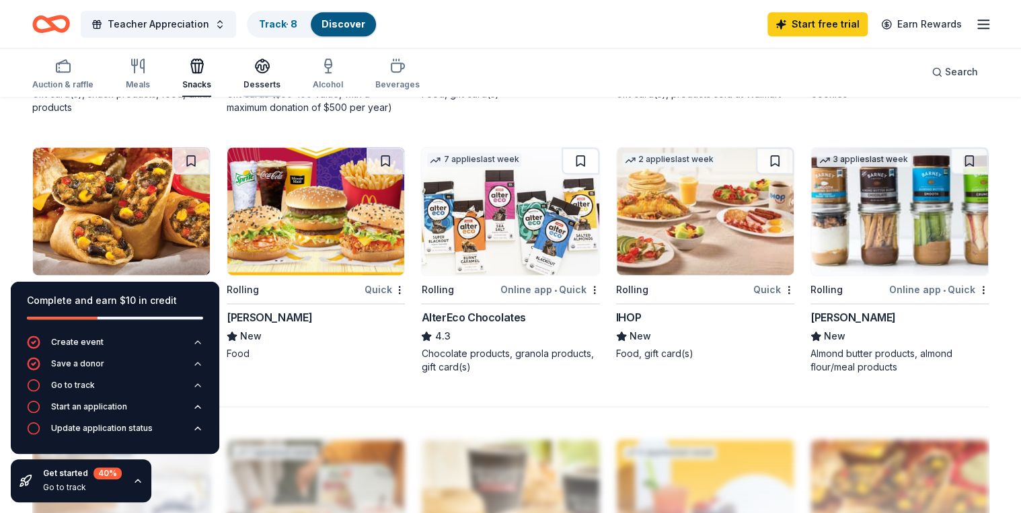
click at [250, 66] on div "button" at bounding box center [262, 66] width 37 height 16
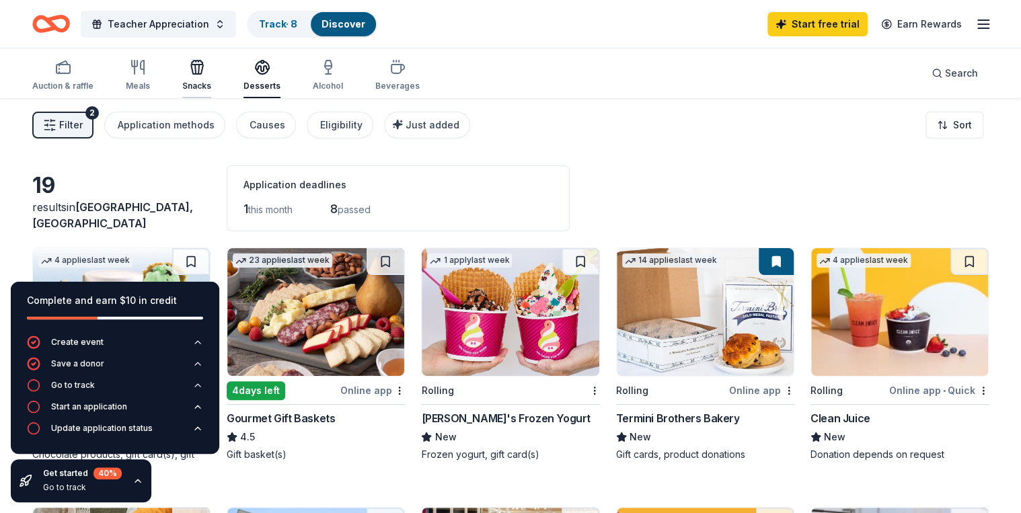
click at [192, 63] on icon "button" at bounding box center [197, 67] width 16 height 16
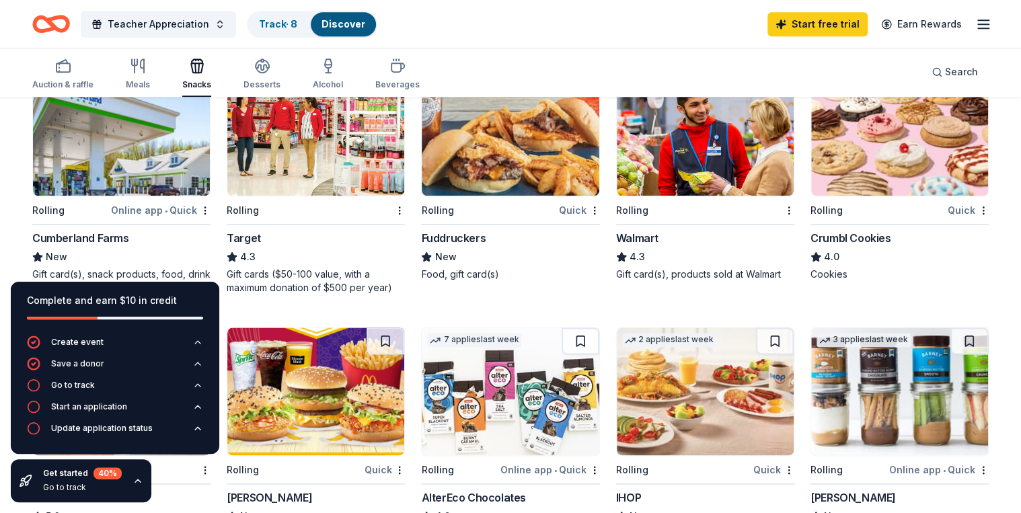
scroll to position [377, 0]
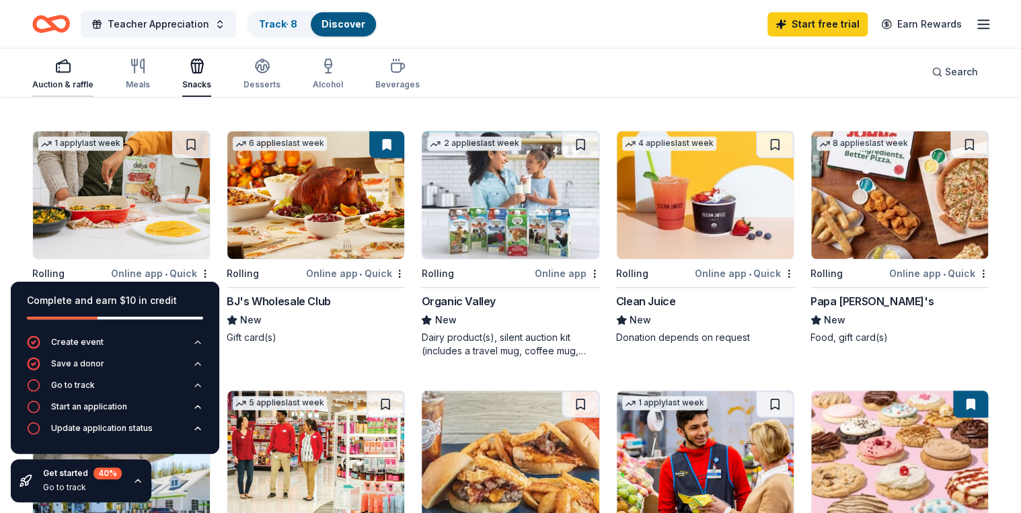
click at [73, 77] on div "Auction & raffle" at bounding box center [62, 74] width 61 height 32
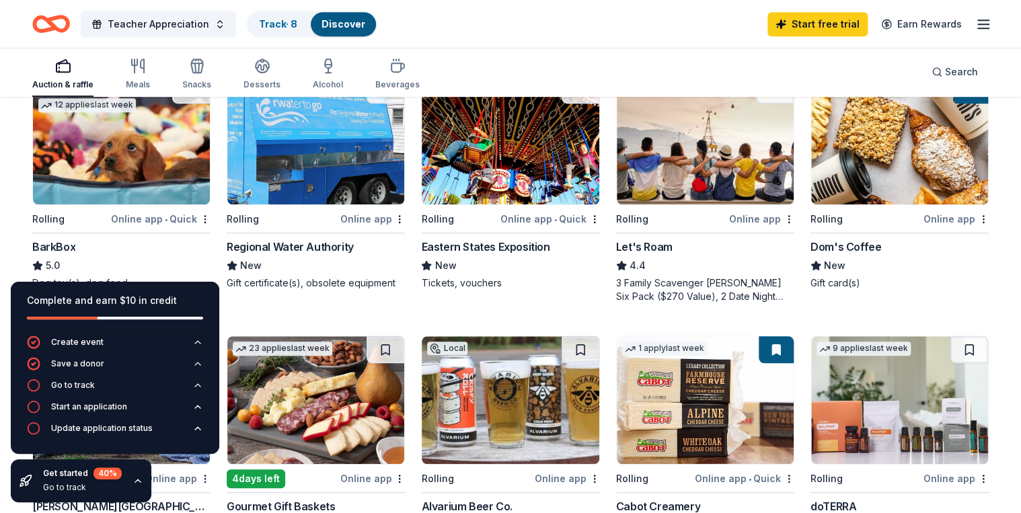
scroll to position [431, 0]
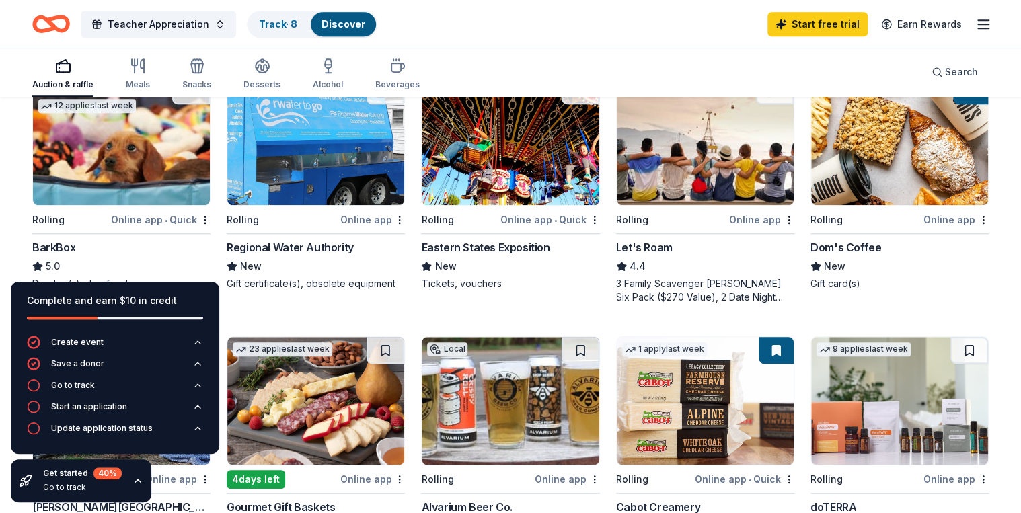
click at [821, 244] on div "Dom's Coffee" at bounding box center [846, 248] width 71 height 16
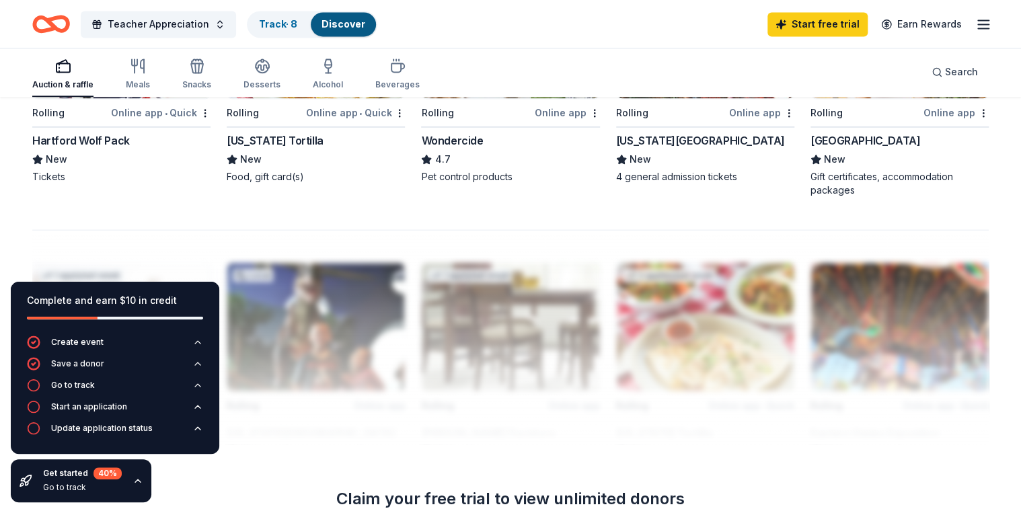
scroll to position [1023, 0]
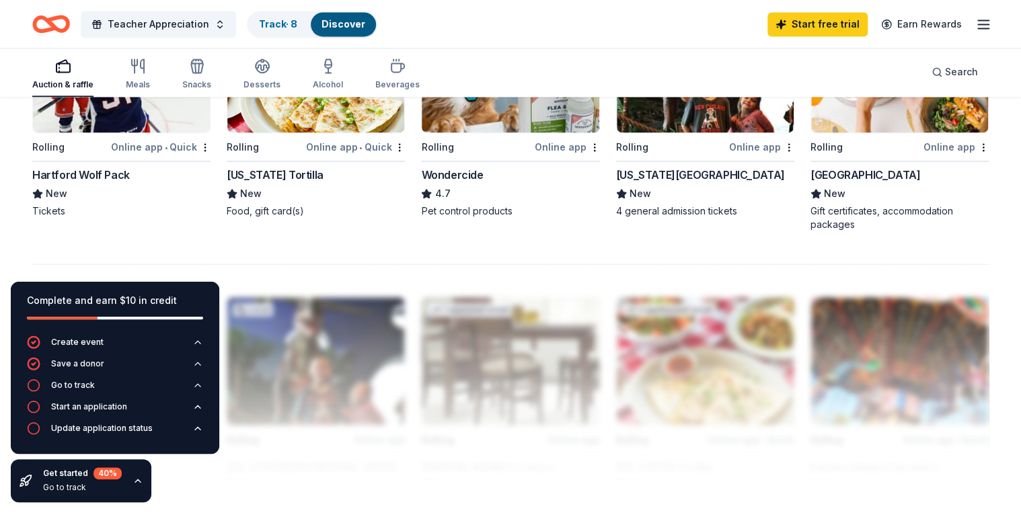
click at [106, 173] on div "Hartford Wolf Pack" at bounding box center [81, 175] width 98 height 16
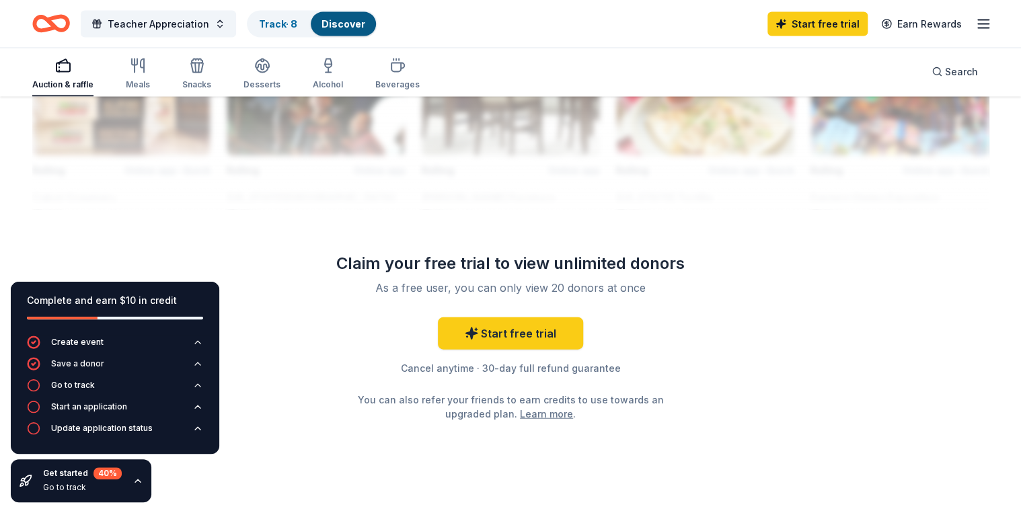
scroll to position [915, 0]
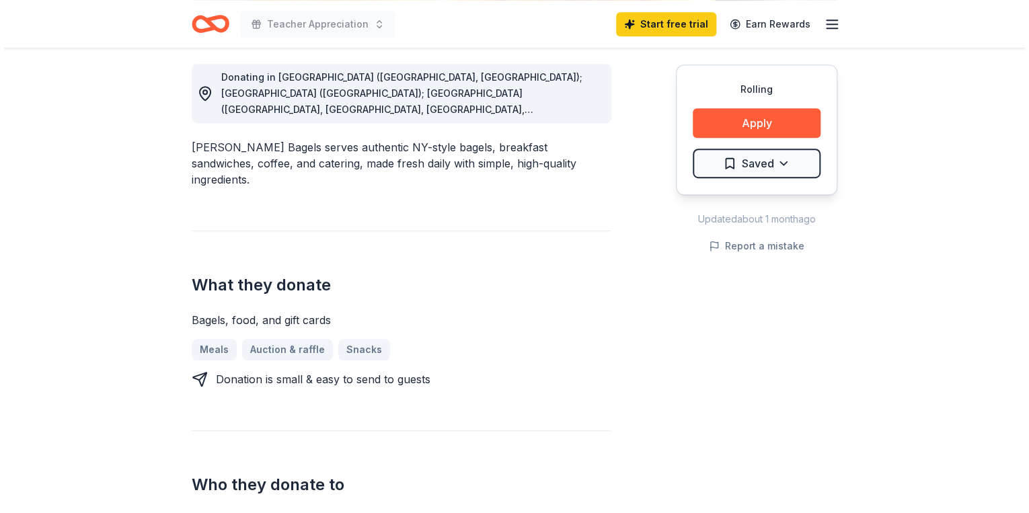
scroll to position [377, 0]
click at [762, 123] on button "Apply" at bounding box center [753, 123] width 128 height 30
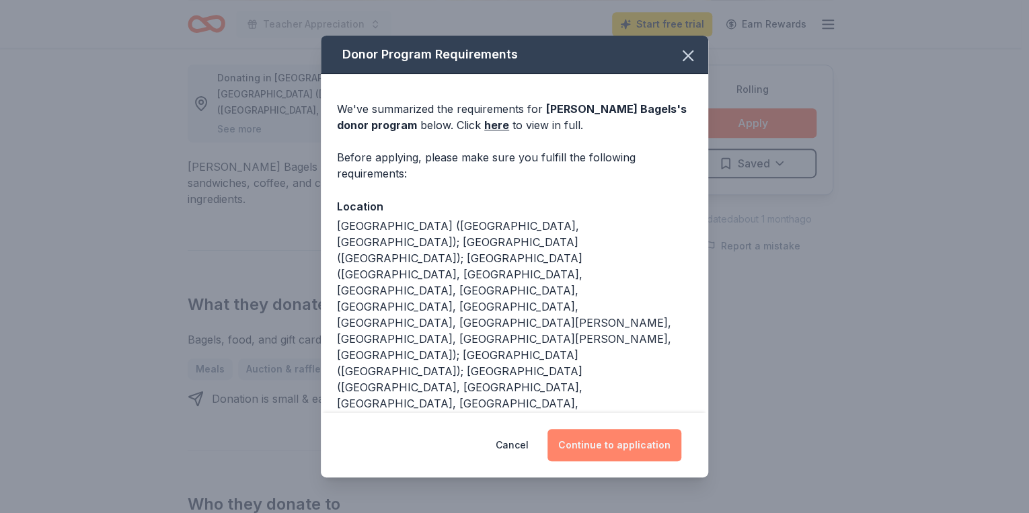
click at [630, 445] on button "Continue to application" at bounding box center [615, 445] width 134 height 32
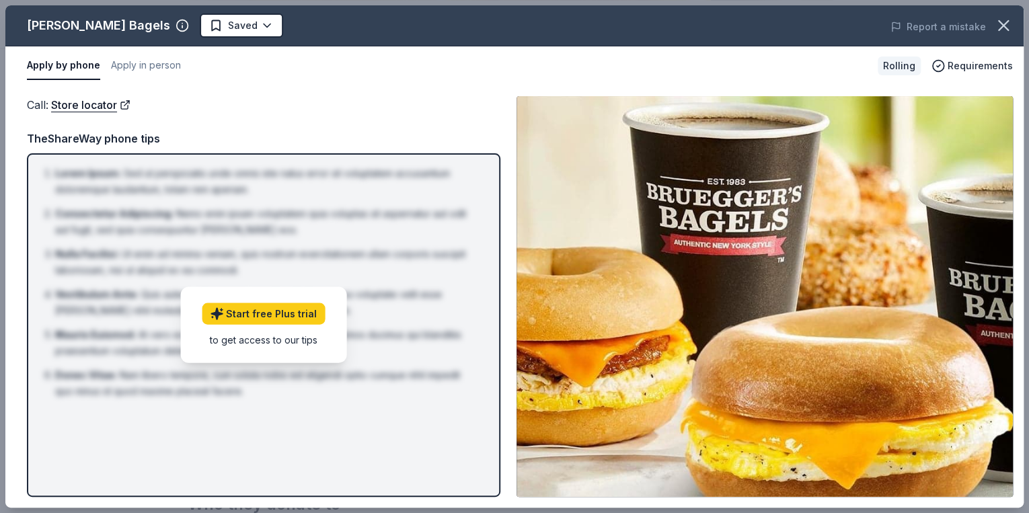
click at [198, 142] on div "TheShareWay phone tips" at bounding box center [264, 138] width 474 height 17
click at [57, 65] on button "Apply by phone" at bounding box center [63, 66] width 73 height 28
click at [172, 68] on button "Apply in person" at bounding box center [146, 66] width 70 height 28
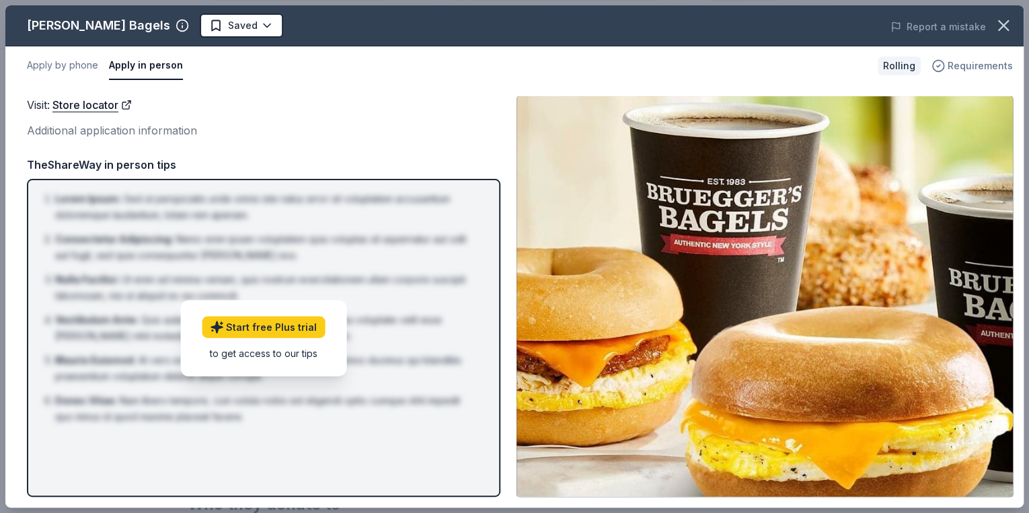
click at [964, 67] on span "Requirements" at bounding box center [980, 66] width 65 height 16
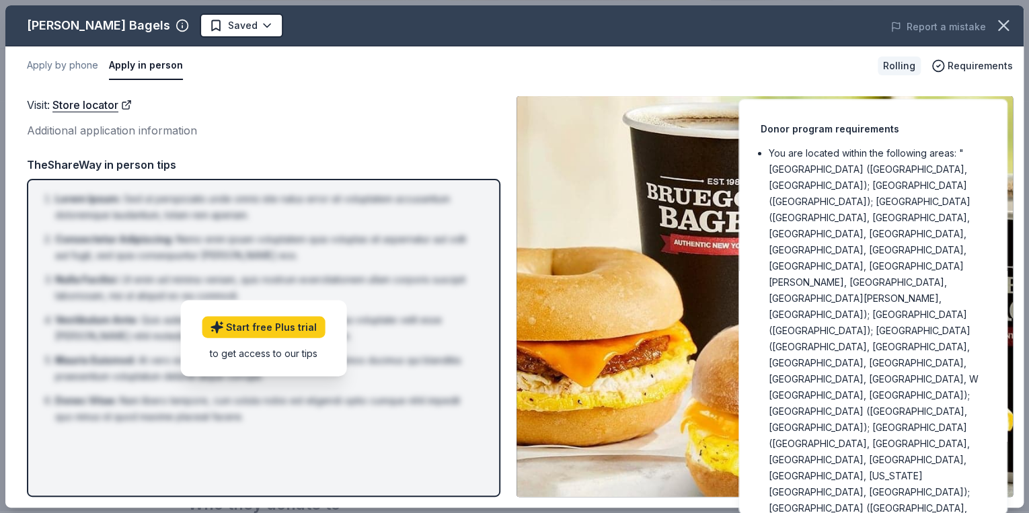
click at [147, 67] on button "Apply in person" at bounding box center [146, 66] width 74 height 28
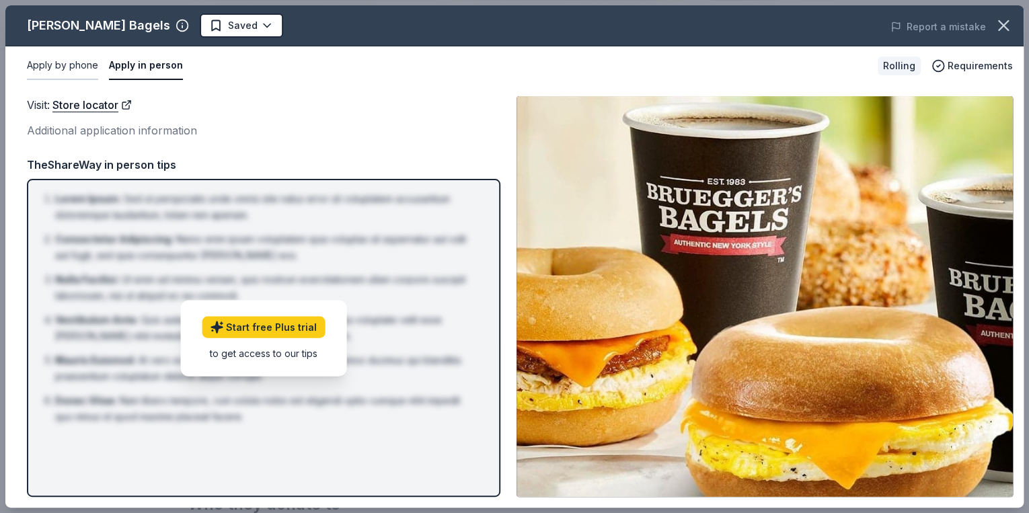
click at [62, 65] on button "Apply by phone" at bounding box center [62, 66] width 71 height 28
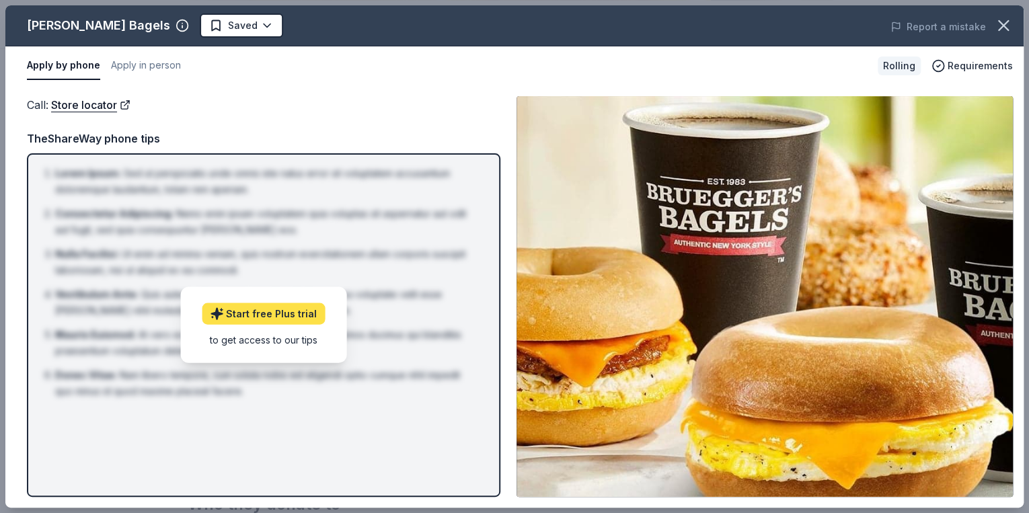
click at [263, 312] on link "Start free Plus trial" at bounding box center [263, 314] width 123 height 22
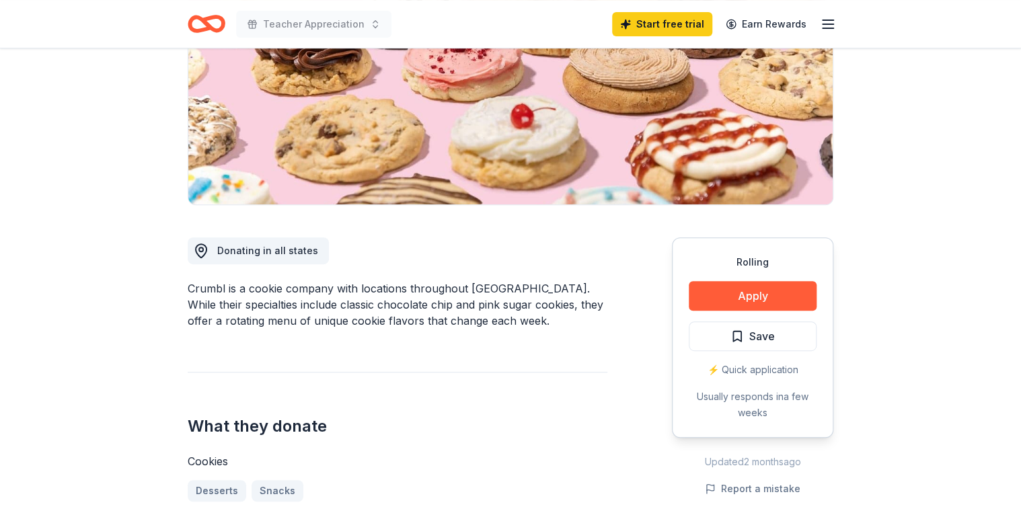
scroll to position [269, 0]
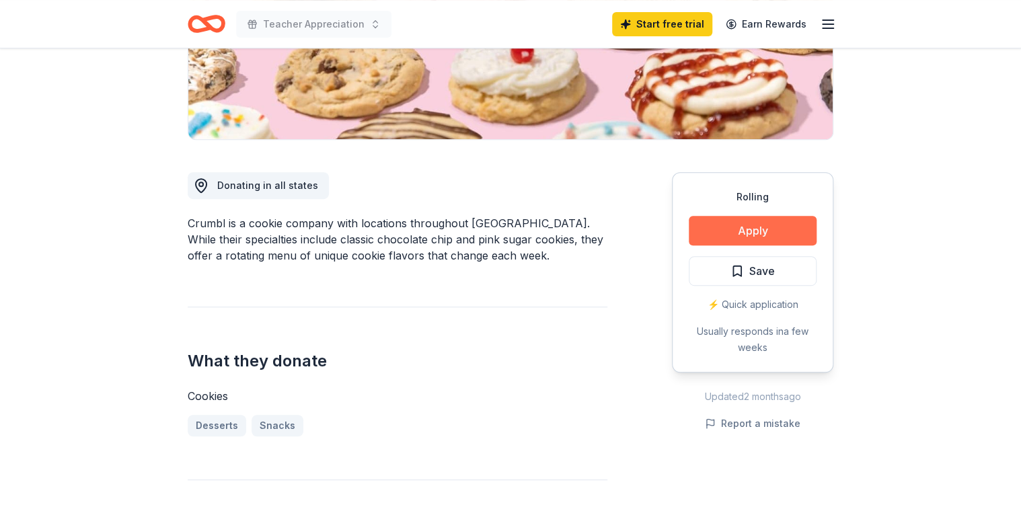
click at [757, 233] on button "Apply" at bounding box center [753, 231] width 128 height 30
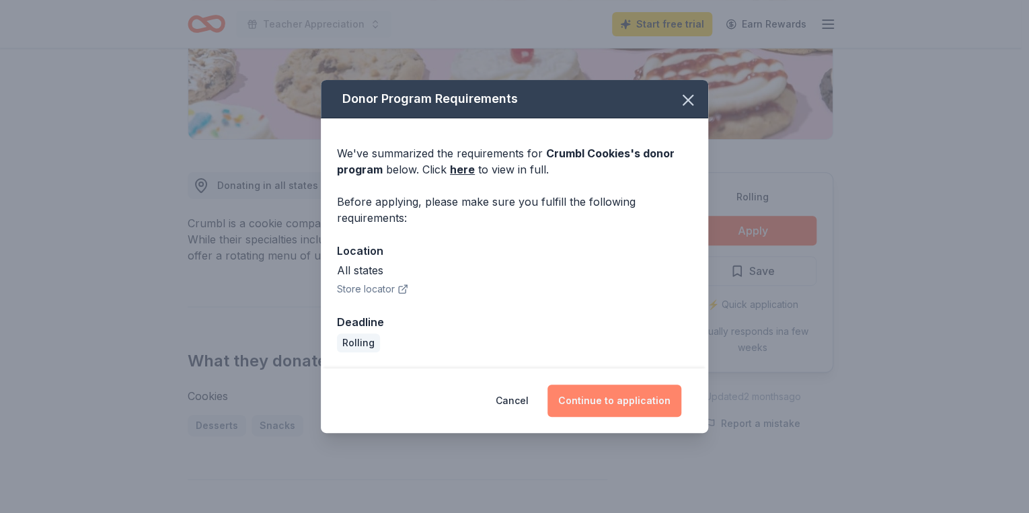
click at [609, 402] on button "Continue to application" at bounding box center [615, 401] width 134 height 32
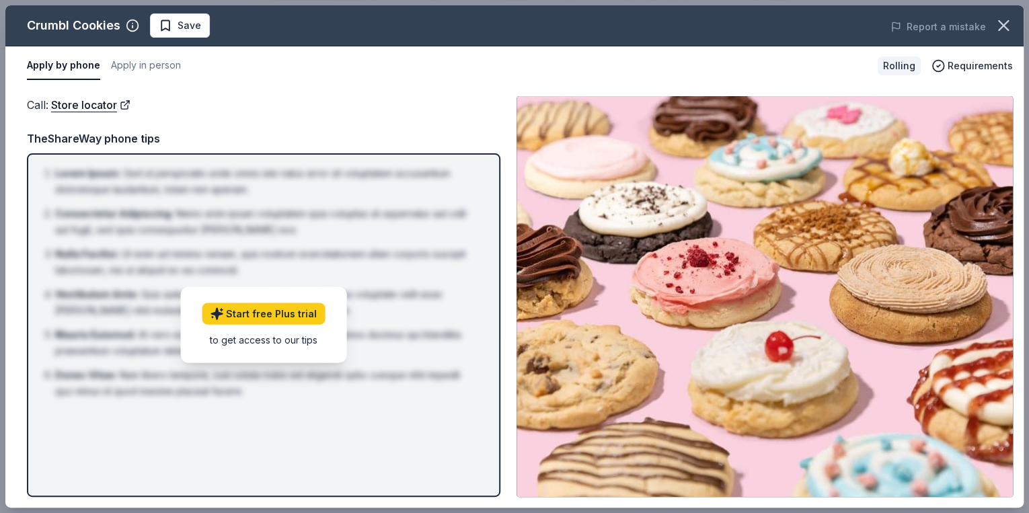
click at [903, 64] on div "Rolling" at bounding box center [899, 66] width 43 height 19
click at [961, 65] on span "Requirements" at bounding box center [980, 66] width 65 height 16
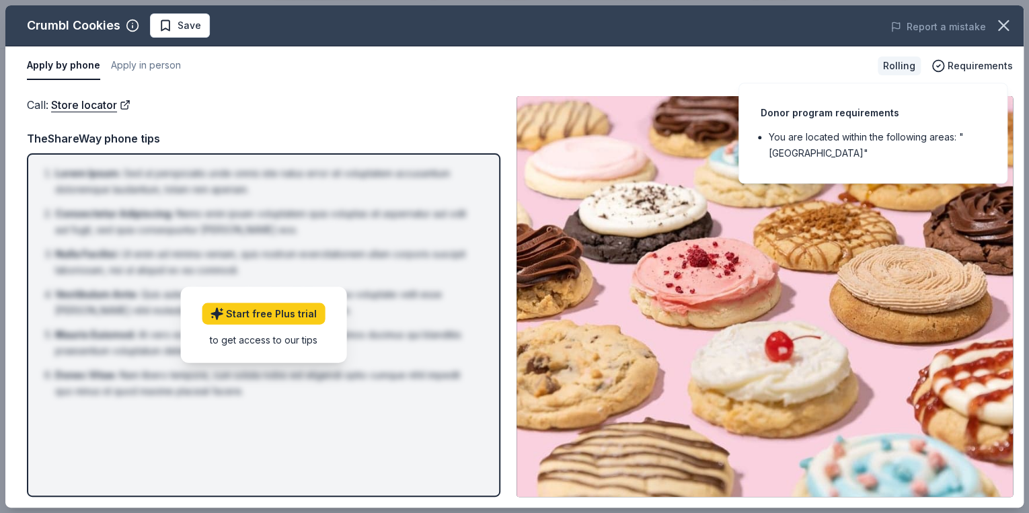
click at [824, 116] on div "Donor program requirements" at bounding box center [873, 113] width 225 height 16
click at [831, 65] on div "Apply by phone Apply in person" at bounding box center [447, 66] width 840 height 28
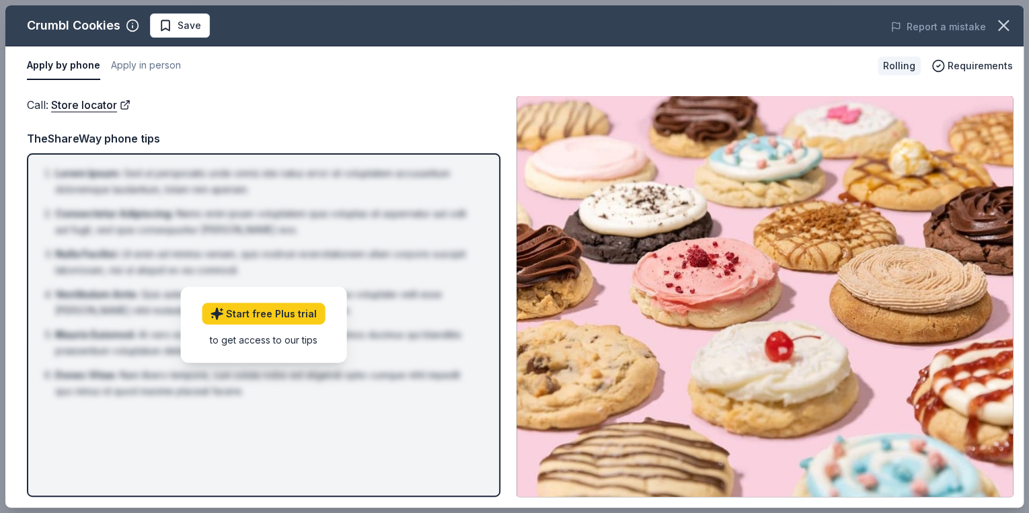
click at [230, 258] on li "Nulla Facilisi : Ut enim ad minima veniam, quis nostrum exercitationem ullam co…" at bounding box center [267, 262] width 425 height 32
click at [87, 131] on div "TheShareWay phone tips" at bounding box center [264, 138] width 474 height 17
click at [162, 20] on span "Save" at bounding box center [180, 25] width 42 height 16
click at [1003, 29] on icon "button" at bounding box center [1003, 25] width 19 height 19
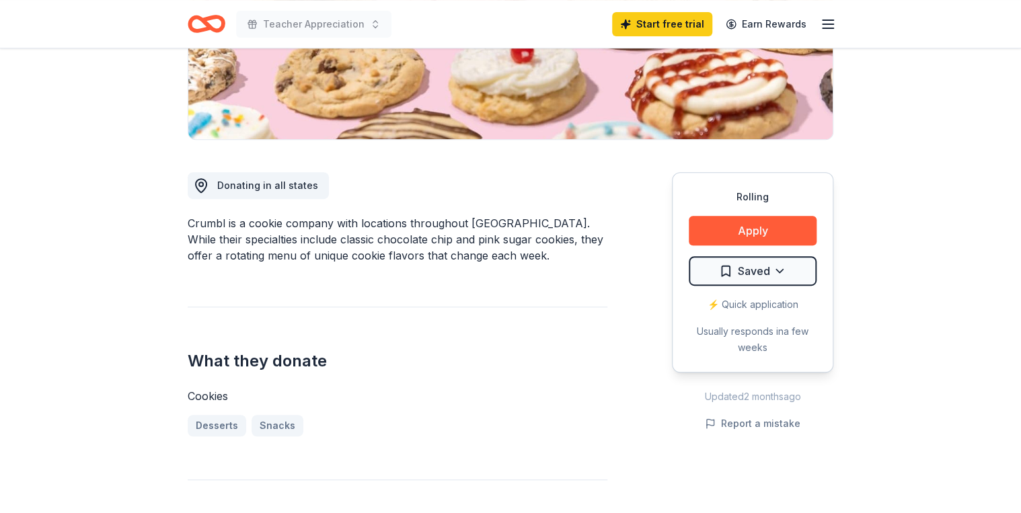
click at [756, 302] on div "⚡️ Quick application" at bounding box center [753, 305] width 128 height 16
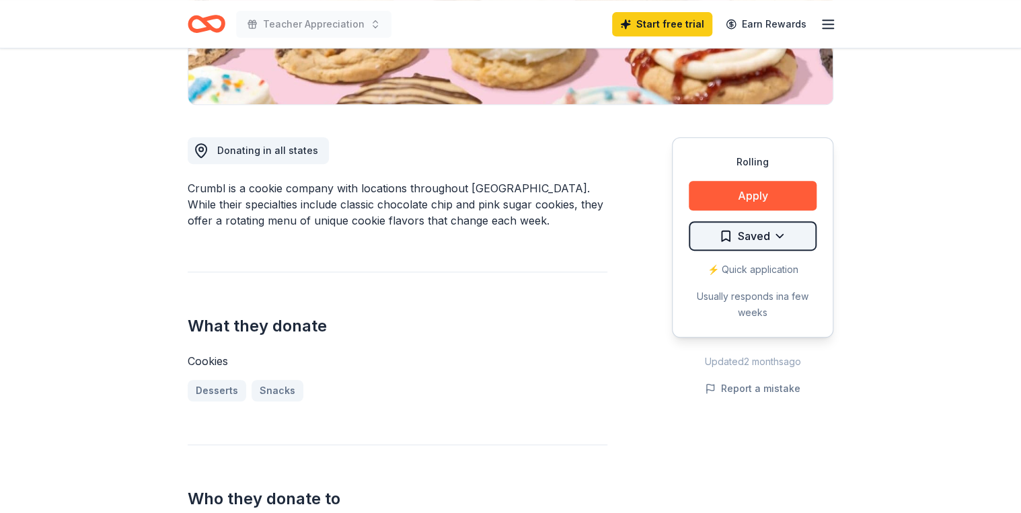
scroll to position [323, 0]
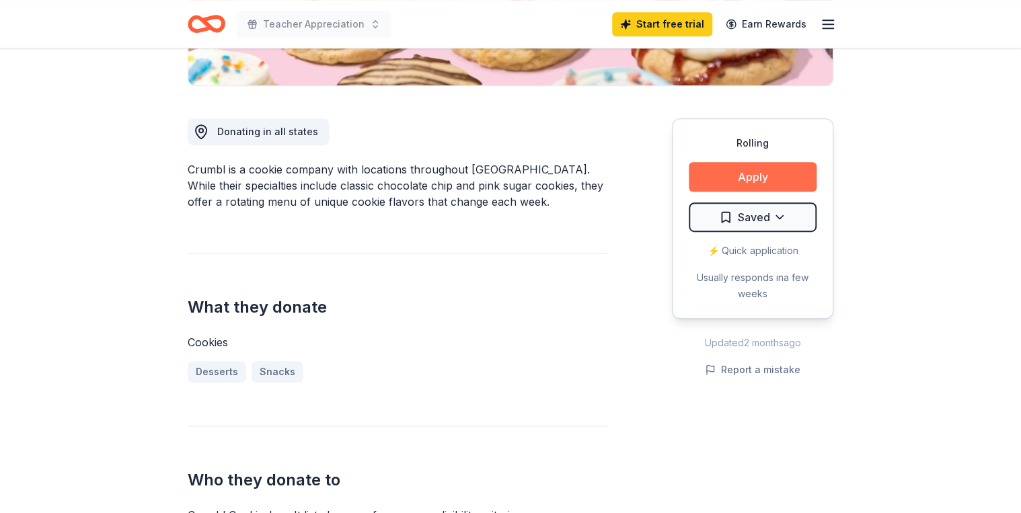
click at [754, 170] on button "Apply" at bounding box center [753, 177] width 128 height 30
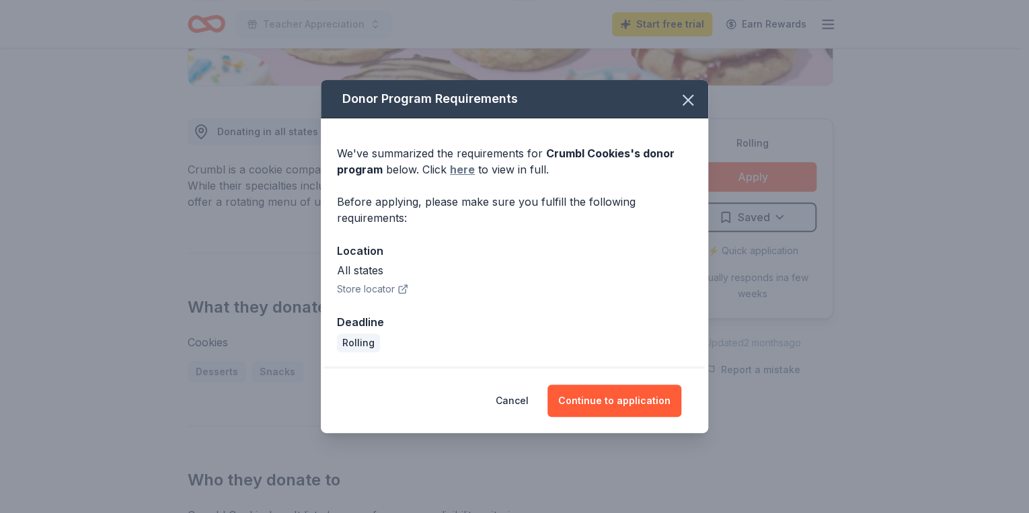
click at [466, 173] on link "here" at bounding box center [462, 169] width 25 height 16
click at [639, 398] on button "Continue to application" at bounding box center [615, 401] width 134 height 32
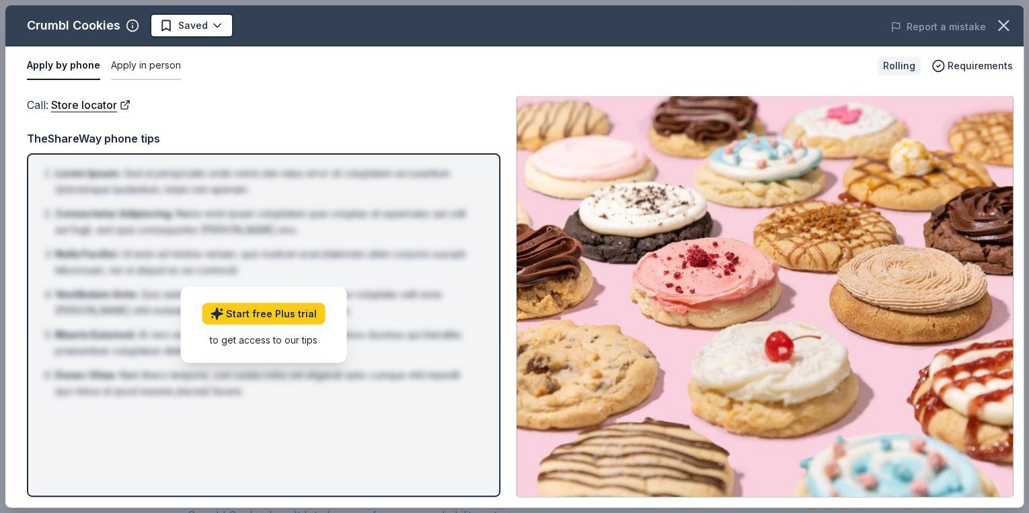
click at [153, 67] on button "Apply in person" at bounding box center [146, 66] width 70 height 28
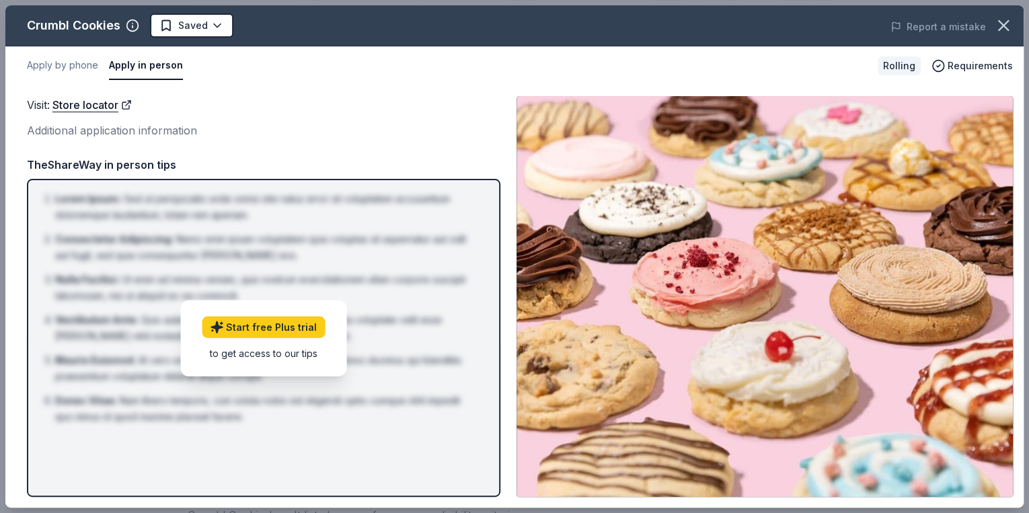
click at [89, 265] on ol "Lorem Ipsum : Sed ut perspiciatis unde omnis iste natus error sit voluptatem ac…" at bounding box center [263, 308] width 449 height 234
click at [1002, 26] on icon "button" at bounding box center [1003, 25] width 9 height 9
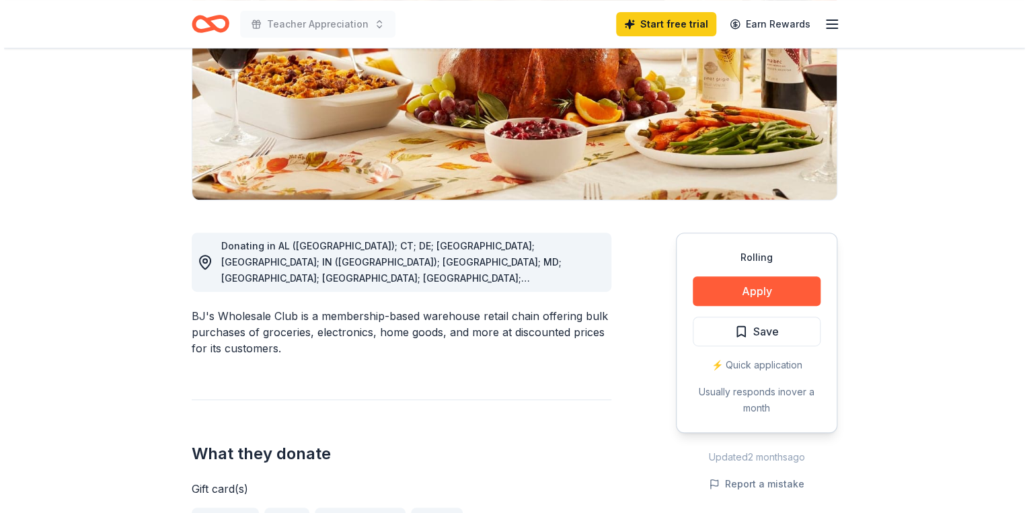
scroll to position [269, 0]
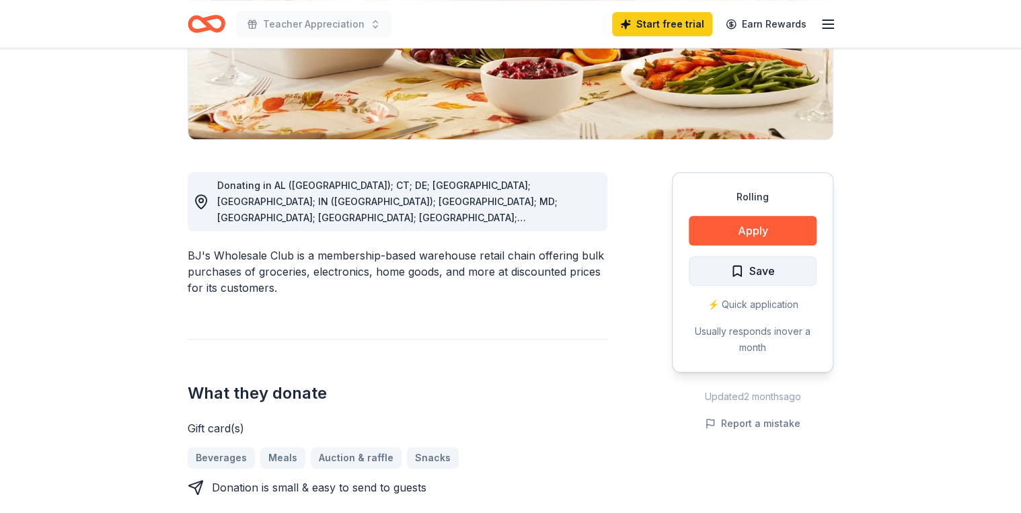
click at [758, 274] on span "Save" at bounding box center [763, 270] width 26 height 17
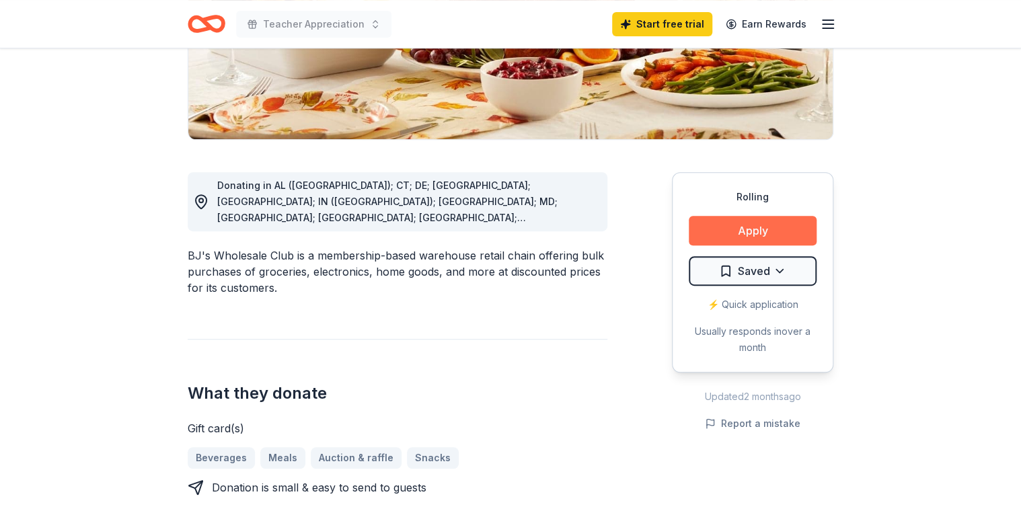
click at [751, 231] on button "Apply" at bounding box center [753, 231] width 128 height 30
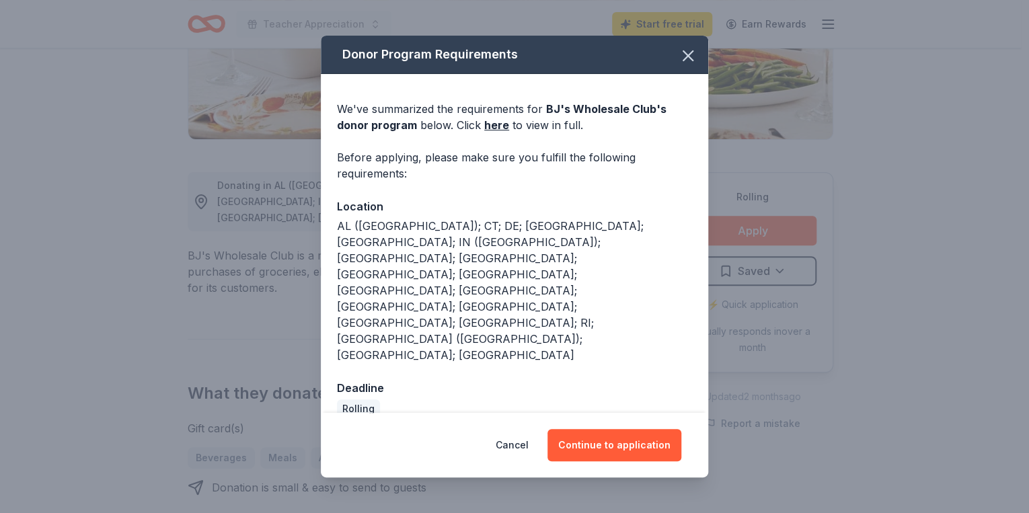
click at [361, 379] on div "Deadline" at bounding box center [514, 387] width 355 height 17
click at [616, 429] on button "Continue to application" at bounding box center [615, 445] width 134 height 32
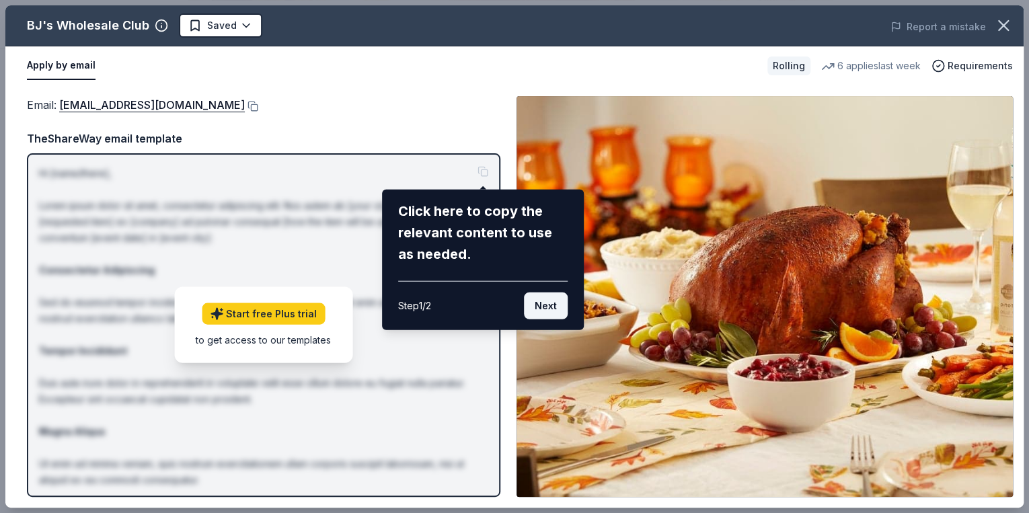
click at [548, 300] on button "Next" at bounding box center [546, 306] width 44 height 27
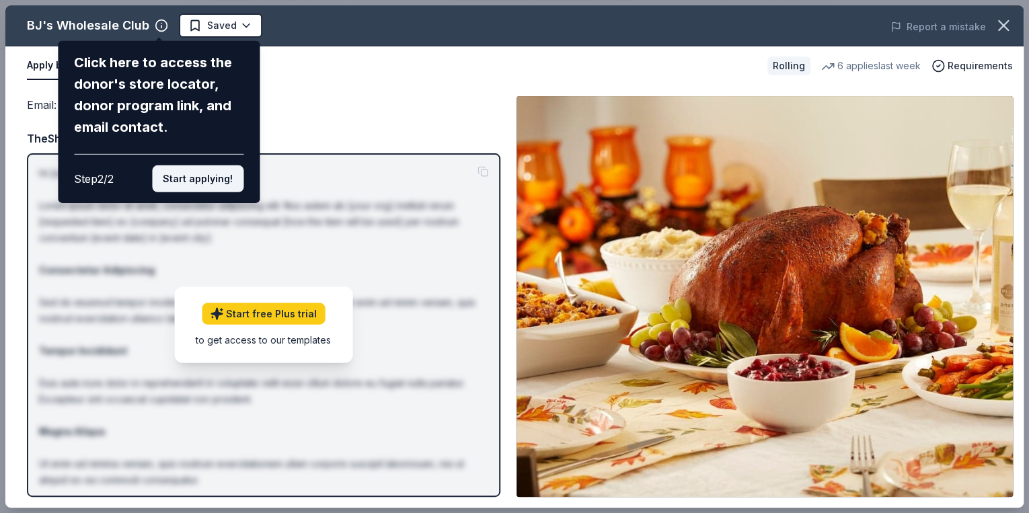
click at [180, 178] on button "Start applying!" at bounding box center [198, 179] width 92 height 27
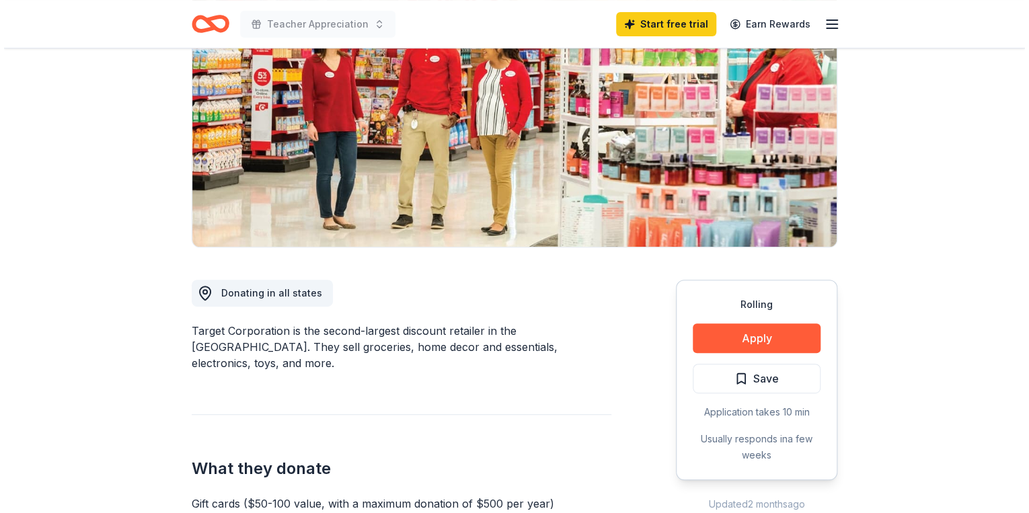
scroll to position [377, 0]
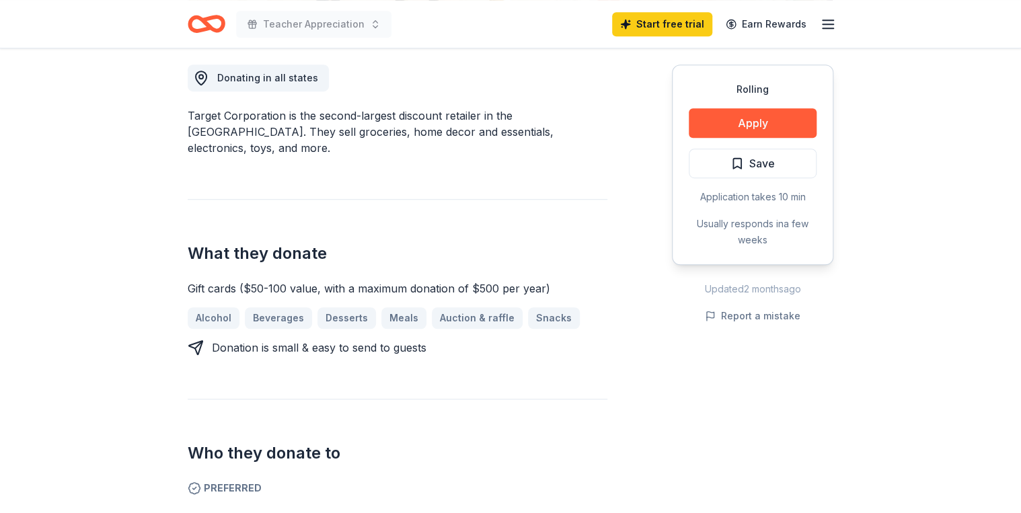
click at [778, 196] on div "Application takes 10 min" at bounding box center [753, 197] width 128 height 16
click at [765, 126] on button "Apply" at bounding box center [753, 123] width 128 height 30
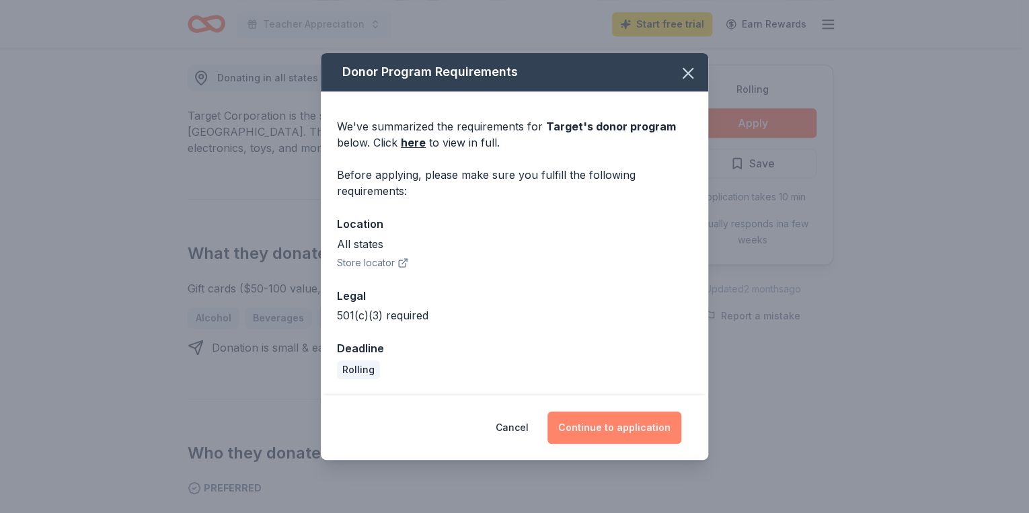
click at [643, 431] on button "Continue to application" at bounding box center [615, 428] width 134 height 32
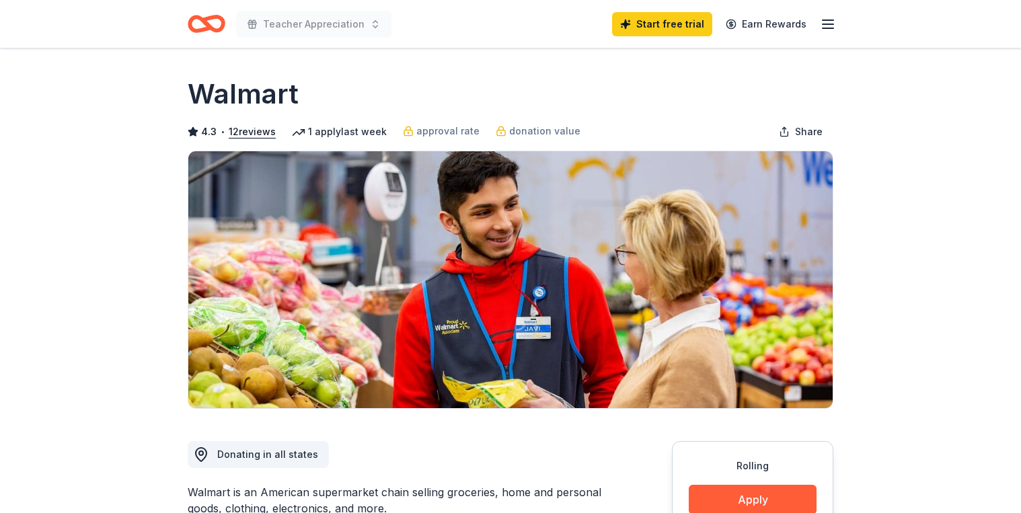
scroll to position [215, 0]
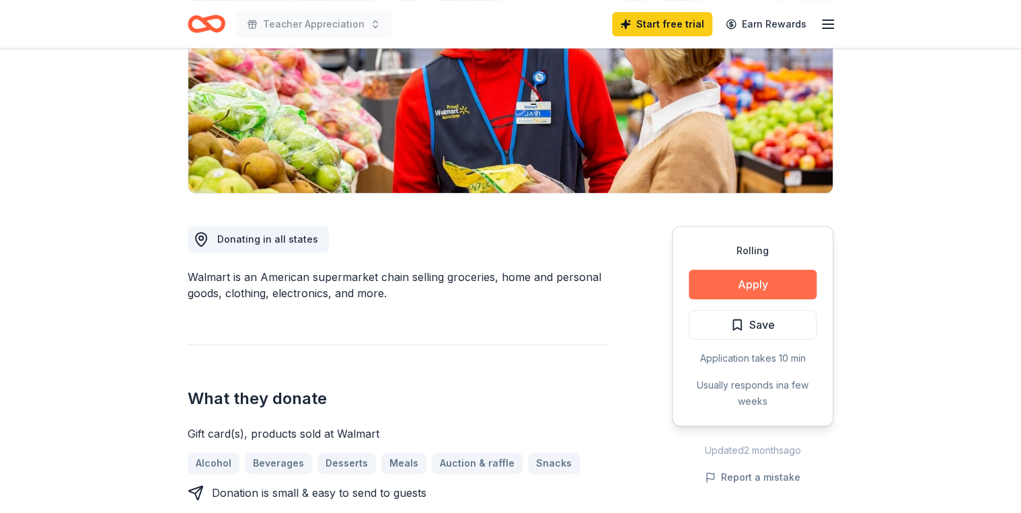
click at [728, 277] on button "Apply" at bounding box center [753, 285] width 128 height 30
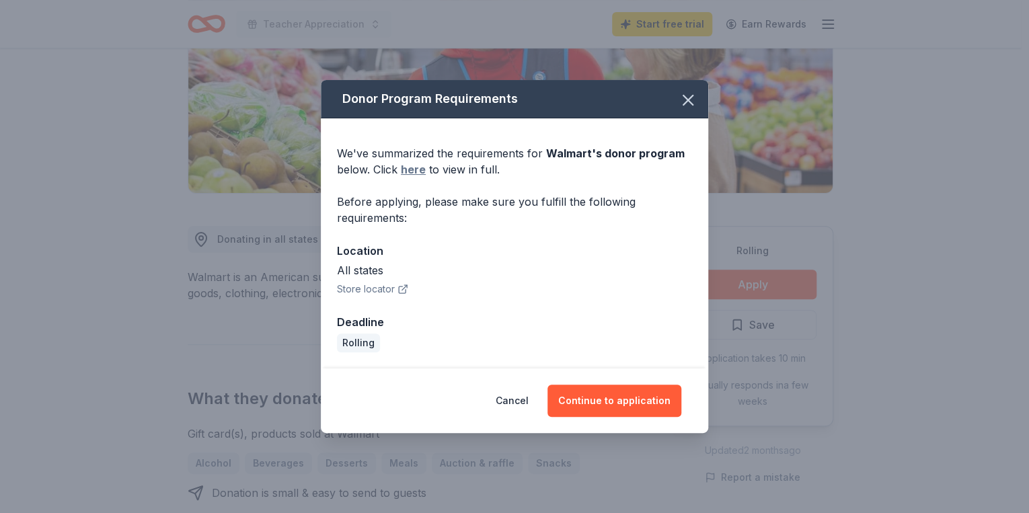
click at [405, 170] on link "here" at bounding box center [413, 169] width 25 height 16
click at [687, 104] on icon "button" at bounding box center [688, 100] width 19 height 19
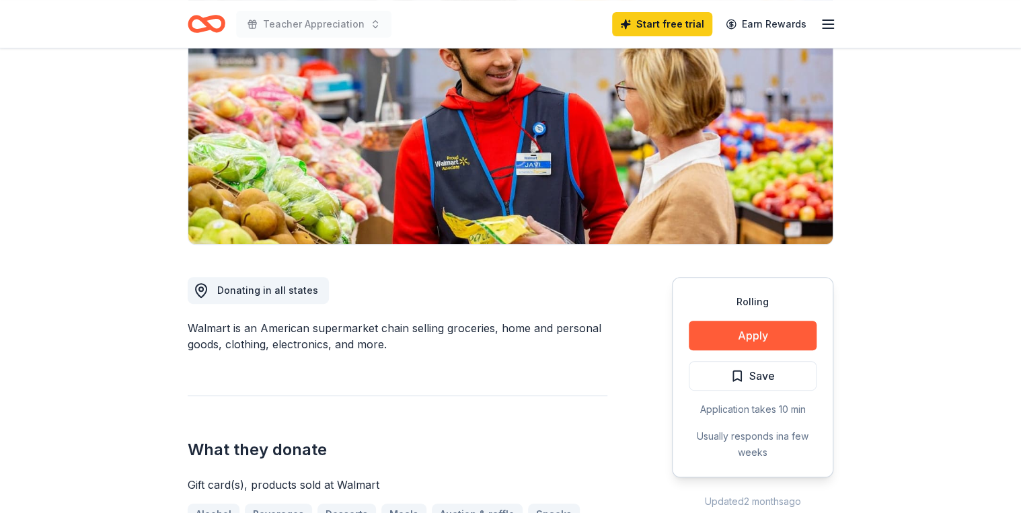
scroll to position [161, 0]
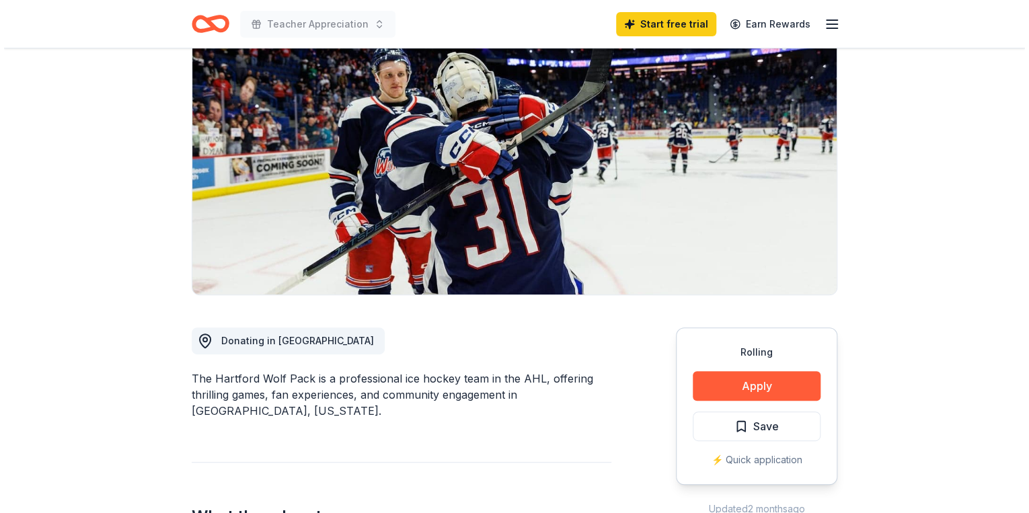
scroll to position [161, 0]
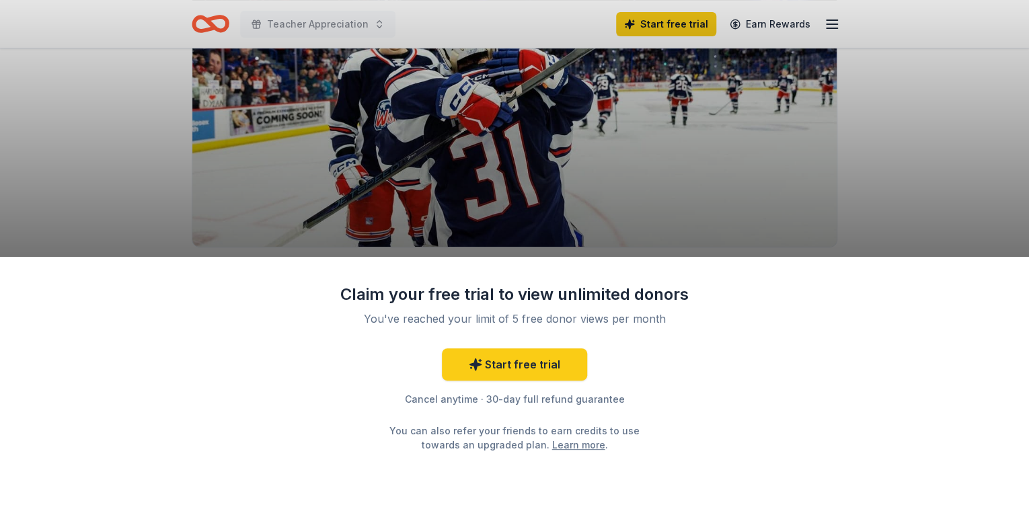
click at [685, 104] on div "Claim your free trial to view unlimited donors You've reached your limit of 5 f…" at bounding box center [514, 256] width 1029 height 513
